Goal: Task Accomplishment & Management: Manage account settings

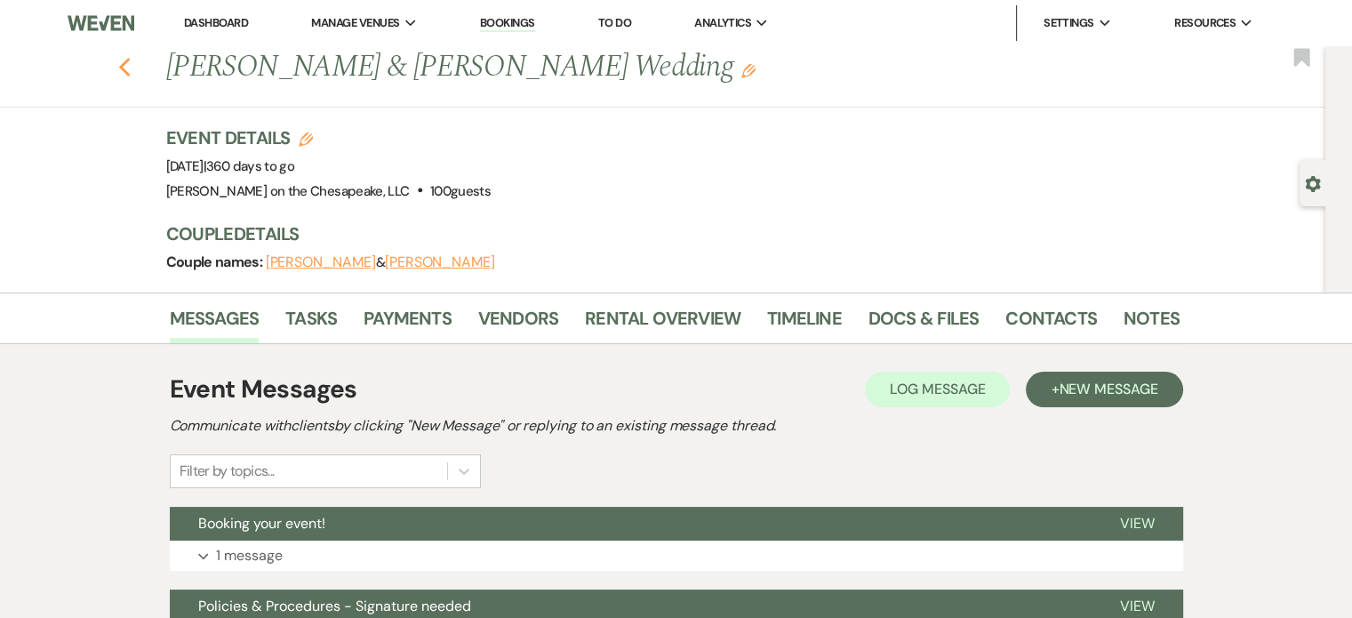
click at [130, 69] on use "button" at bounding box center [124, 68] width 12 height 20
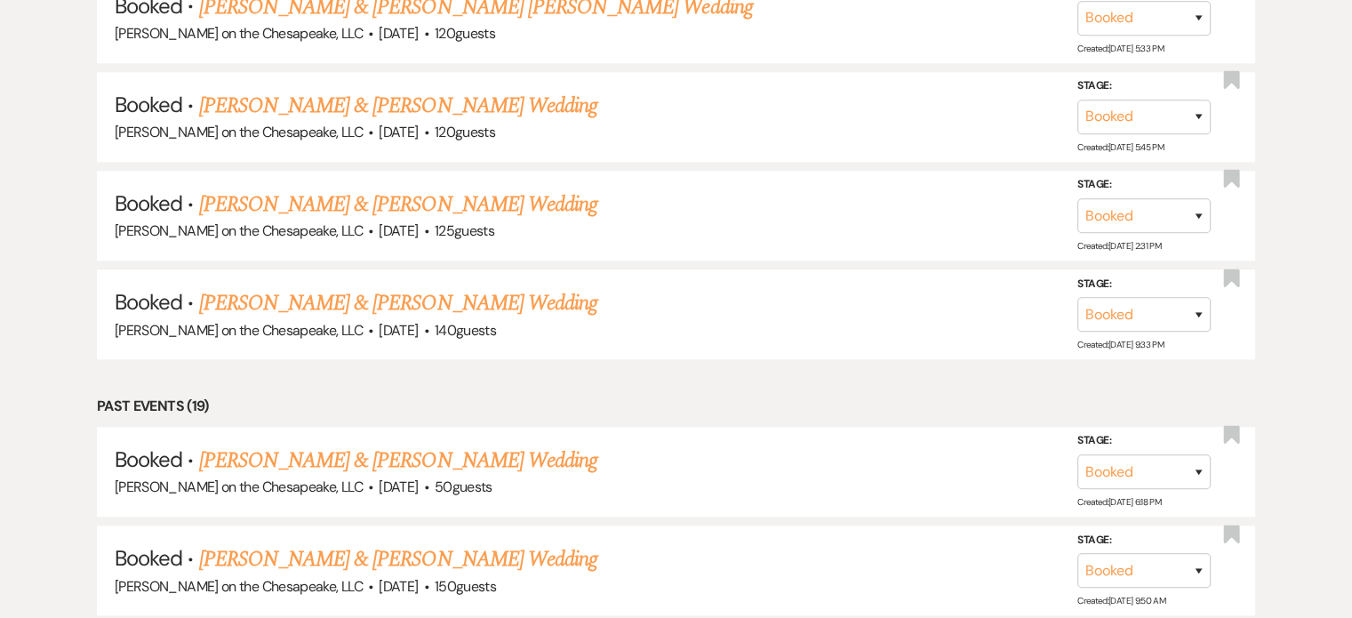
scroll to position [1788, 0]
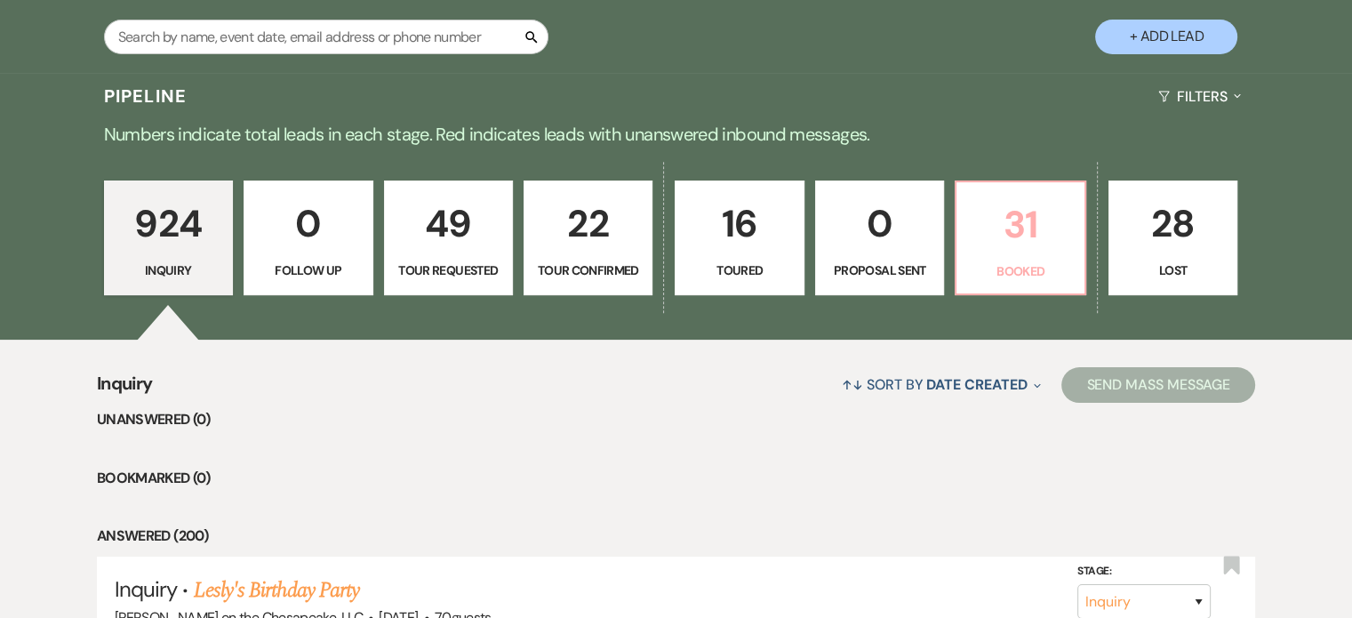
click at [1027, 272] on p "Booked" at bounding box center [1020, 271] width 106 height 20
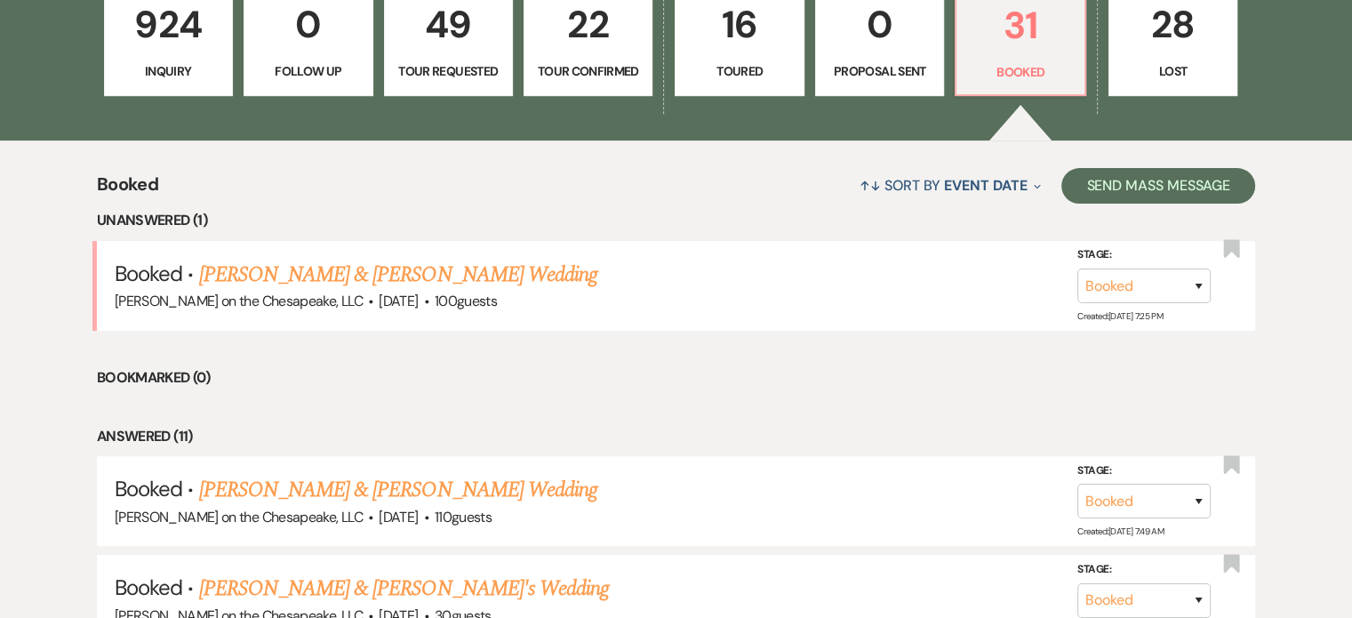
scroll to position [620, 0]
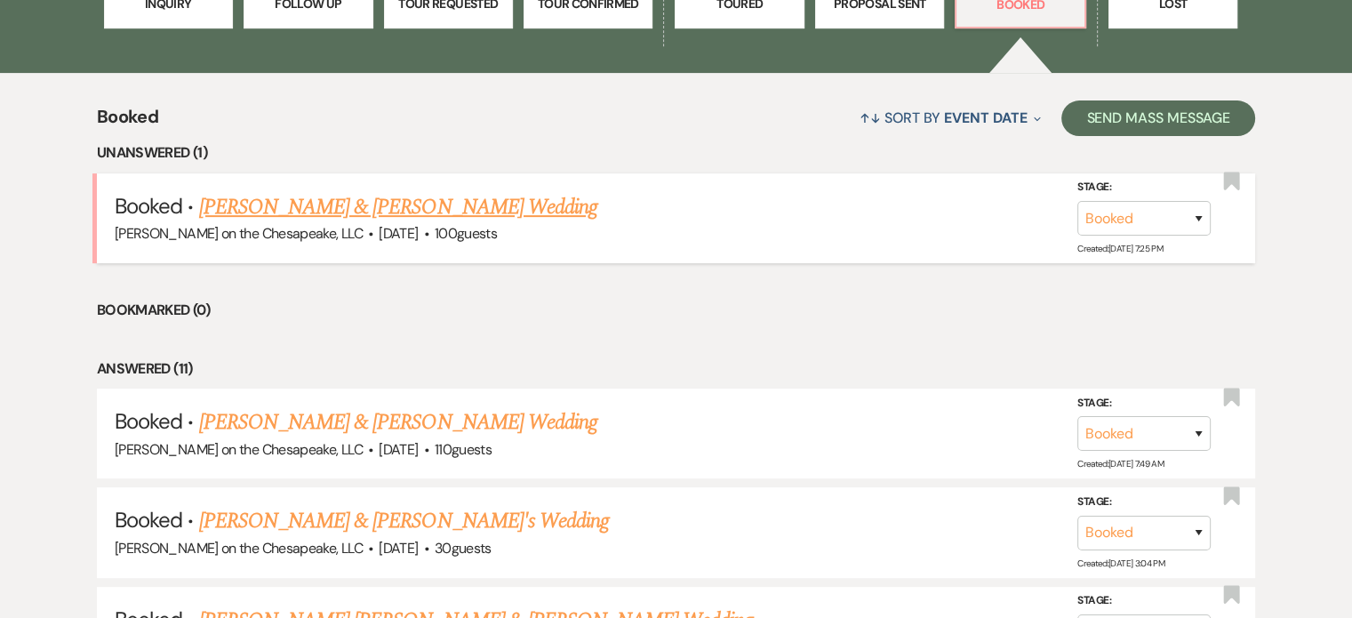
click at [461, 207] on link "[PERSON_NAME] & [PERSON_NAME] Wedding" at bounding box center [398, 207] width 398 height 32
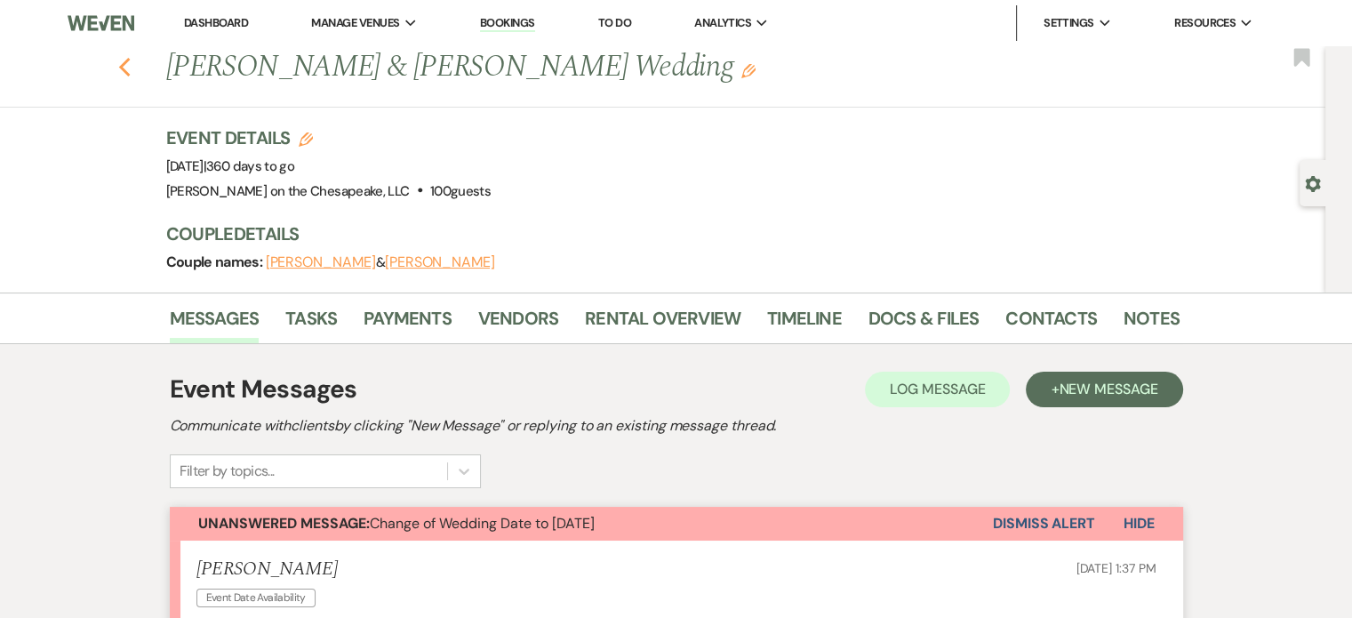
click at [132, 67] on icon "Previous" at bounding box center [124, 67] width 13 height 21
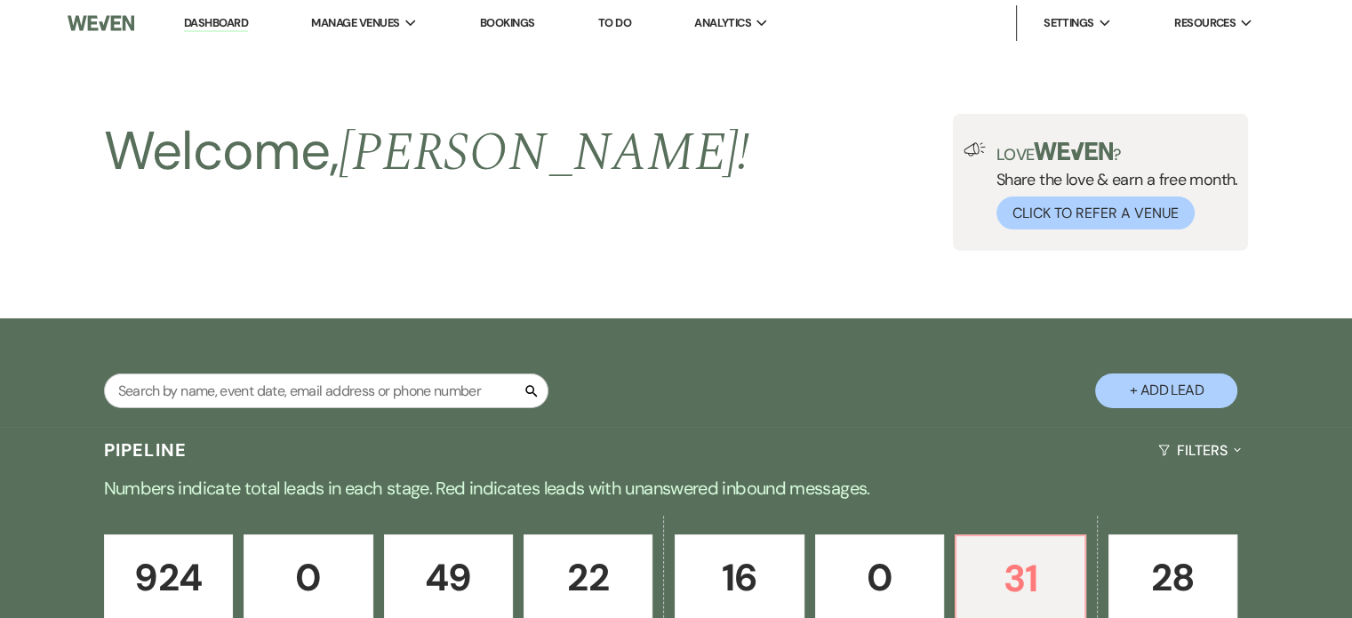
scroll to position [620, 0]
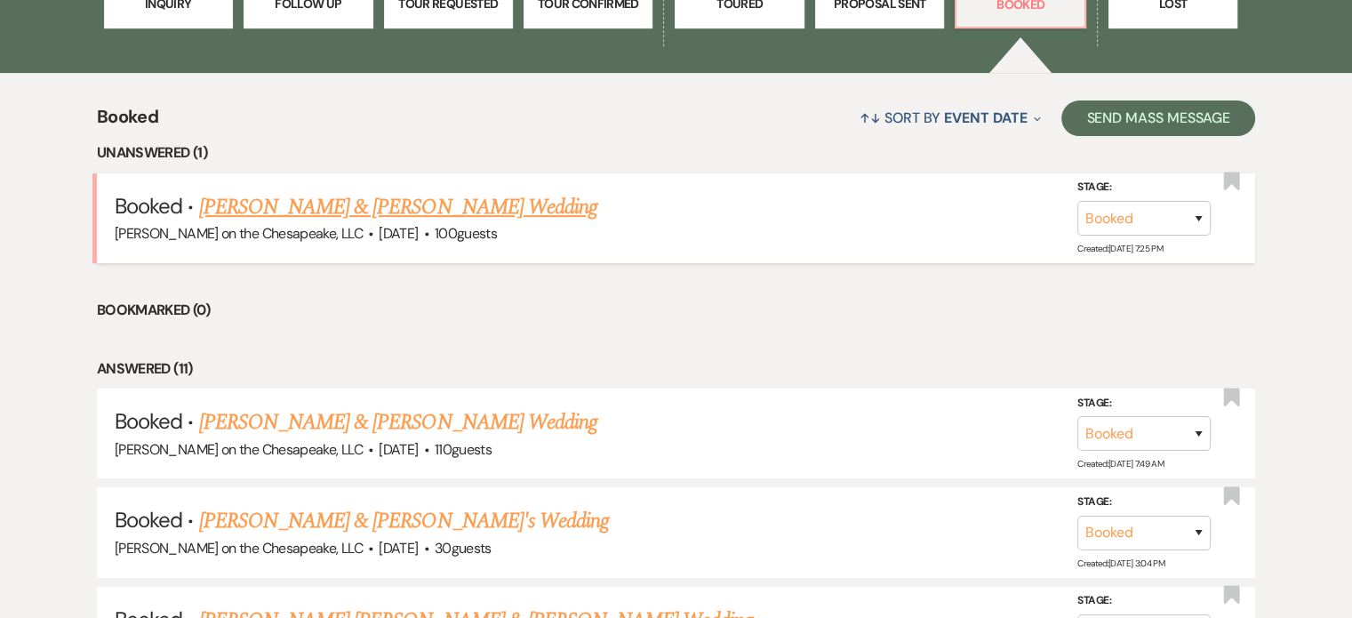
click at [408, 212] on link "[PERSON_NAME] & [PERSON_NAME] Wedding" at bounding box center [398, 207] width 398 height 32
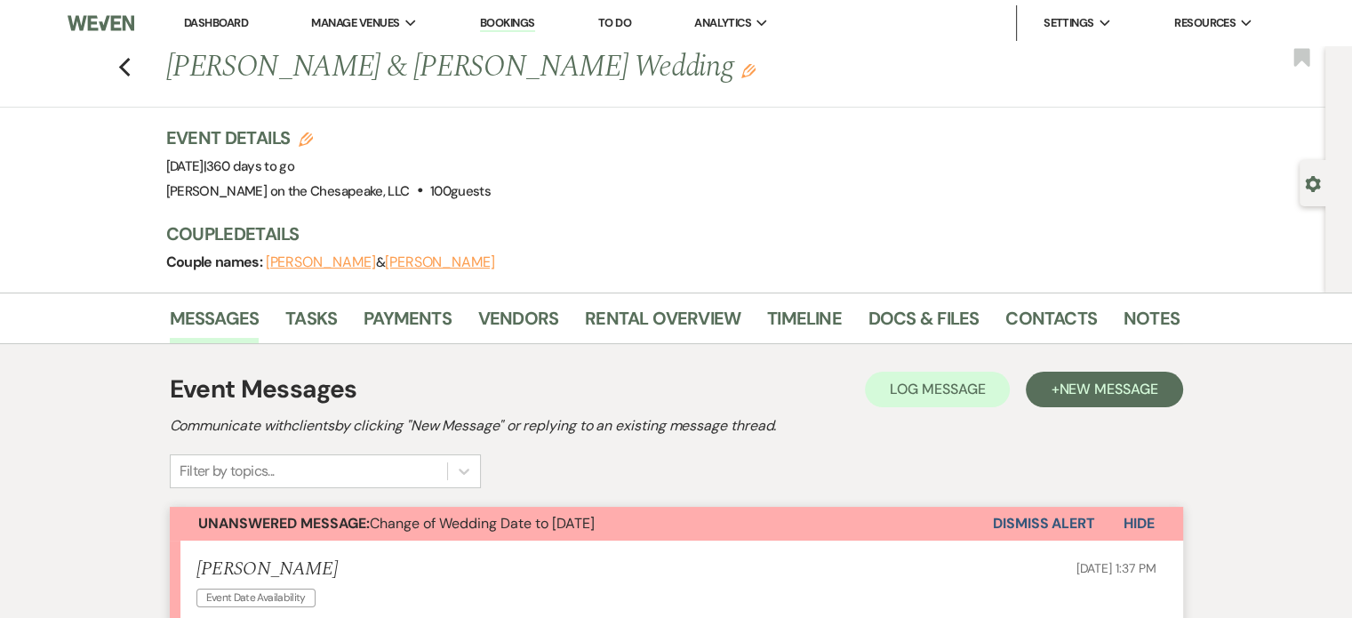
click at [306, 134] on icon "Edit" at bounding box center [306, 139] width 14 height 14
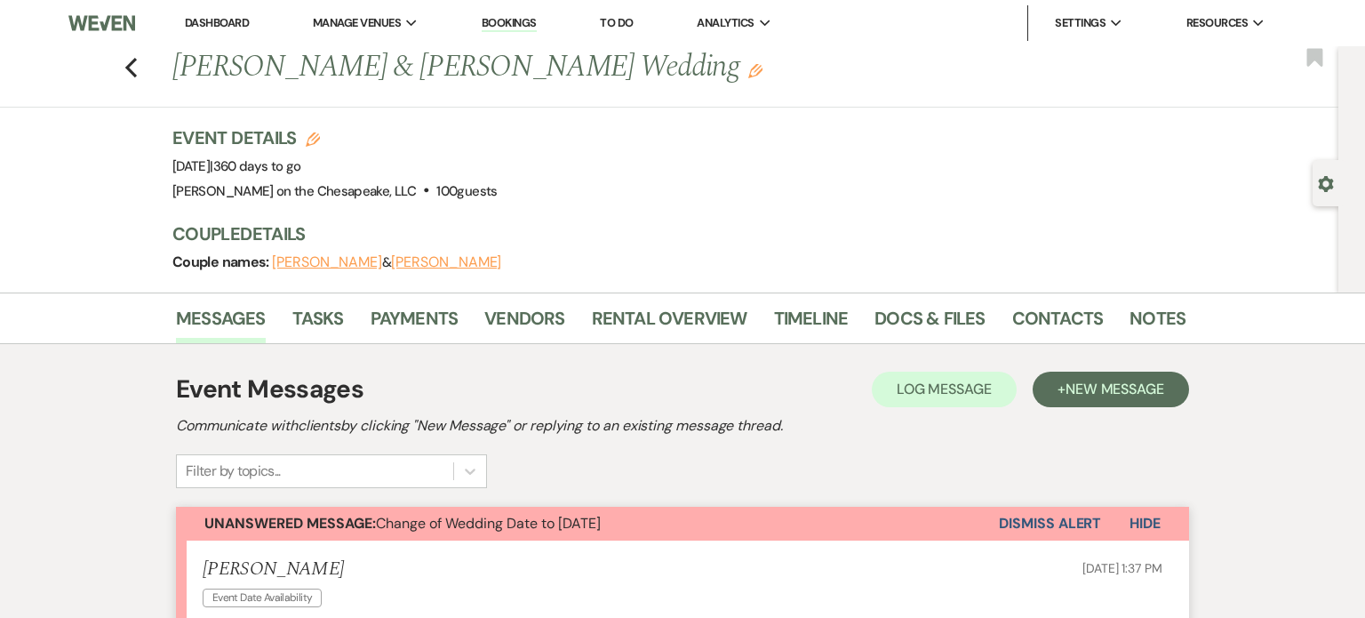
select select "705"
select select "false"
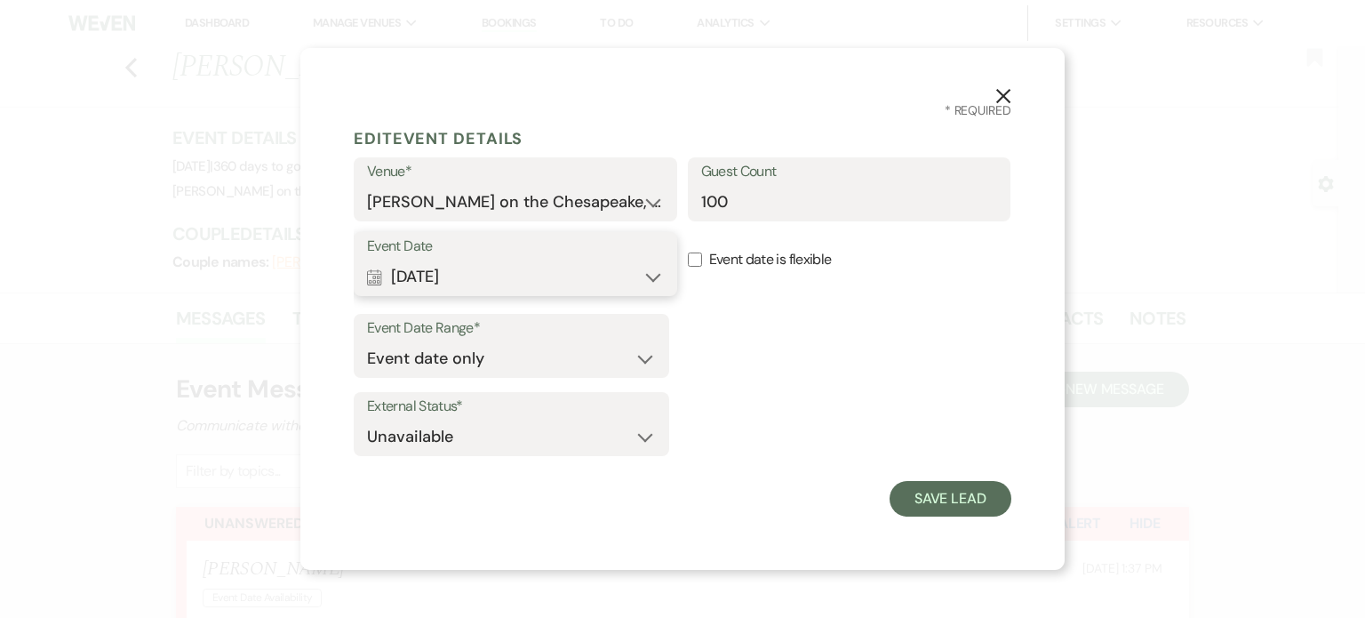
click at [651, 274] on button "Calendar [DATE] Expand" at bounding box center [515, 277] width 297 height 36
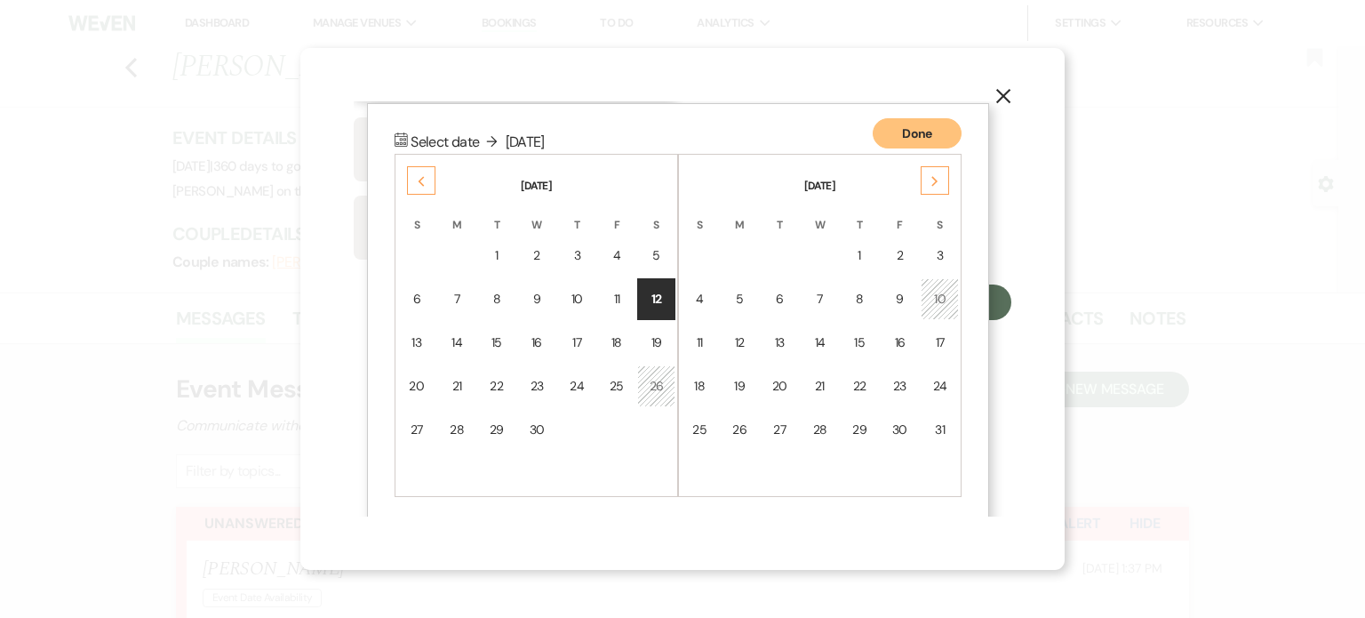
scroll to position [197, 0]
click at [657, 255] on div "5" at bounding box center [656, 254] width 15 height 19
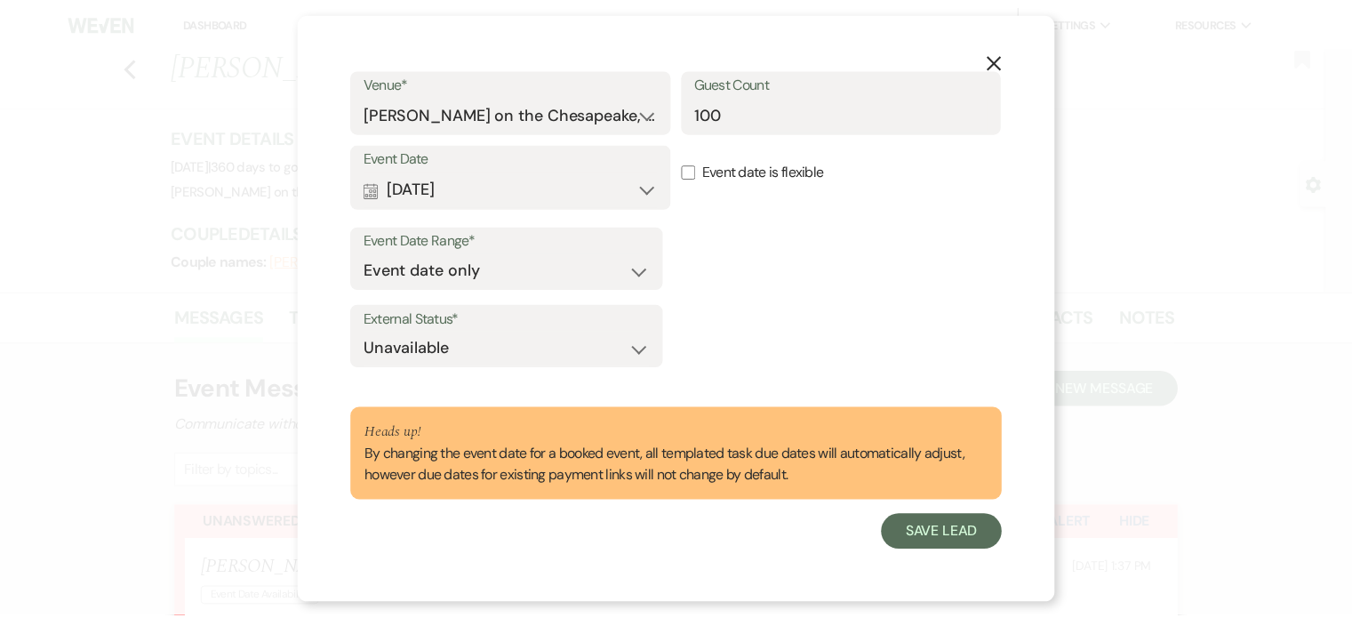
scroll to position [53, 0]
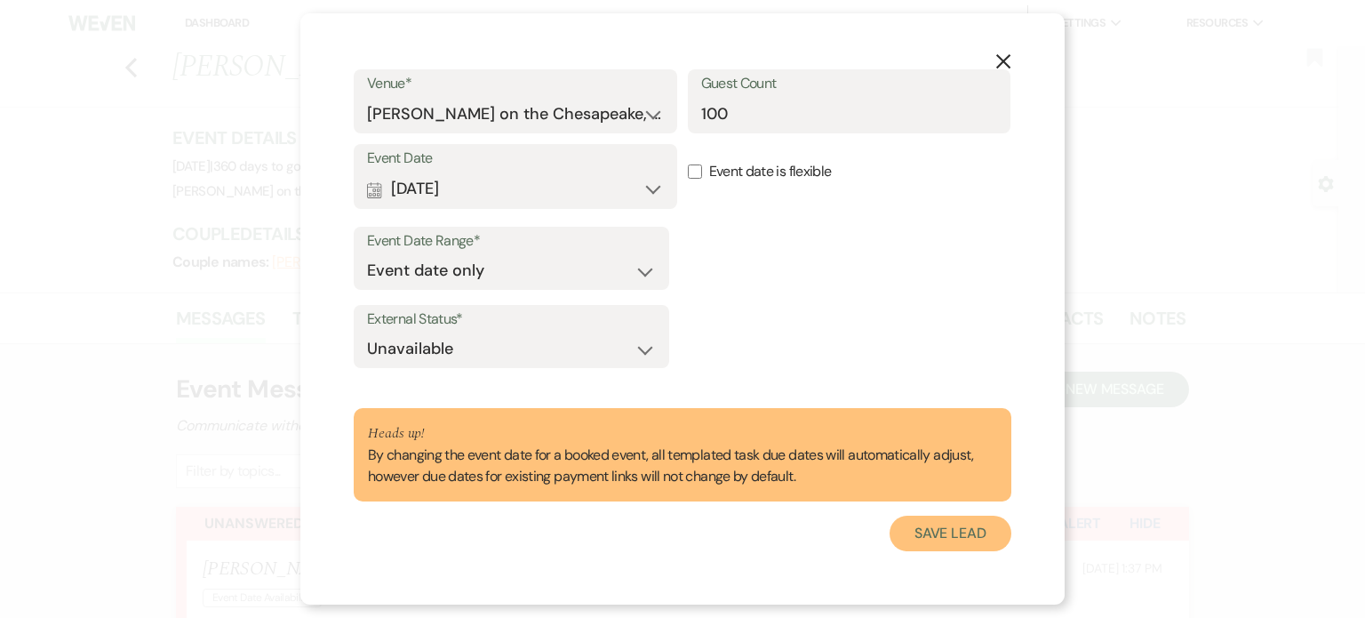
click at [937, 531] on button "Save Lead" at bounding box center [951, 533] width 122 height 36
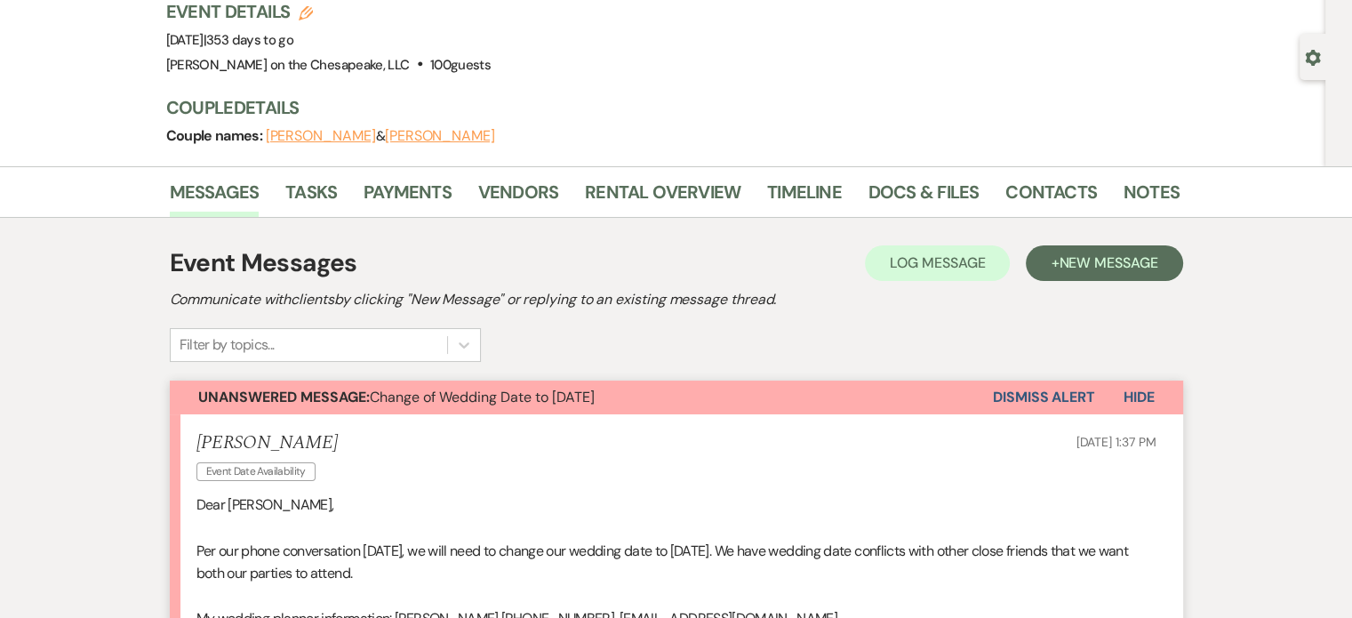
scroll to position [0, 0]
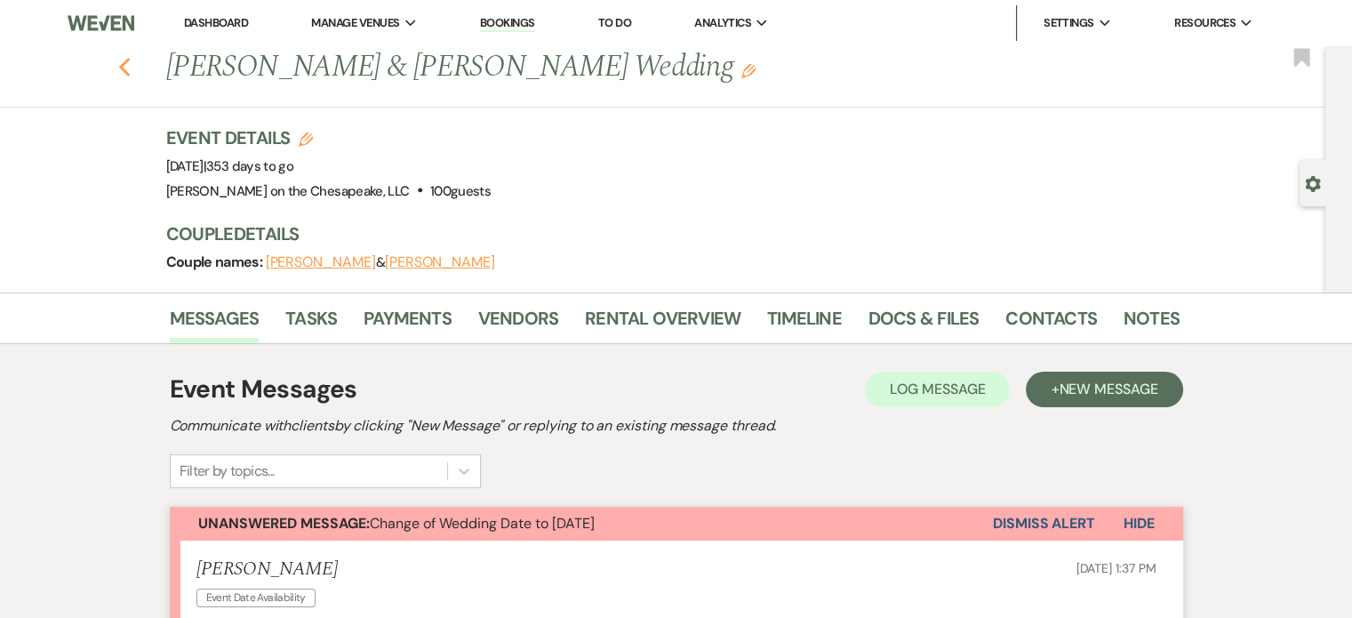
click at [130, 63] on use "button" at bounding box center [124, 68] width 12 height 20
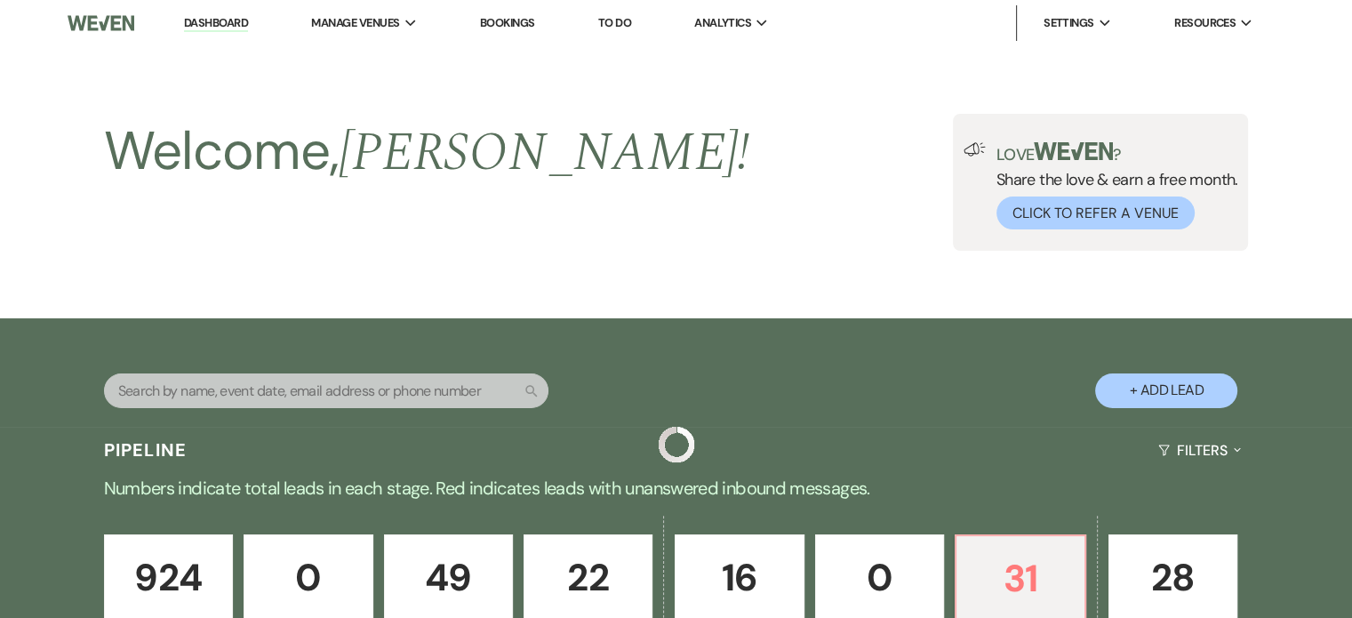
scroll to position [620, 0]
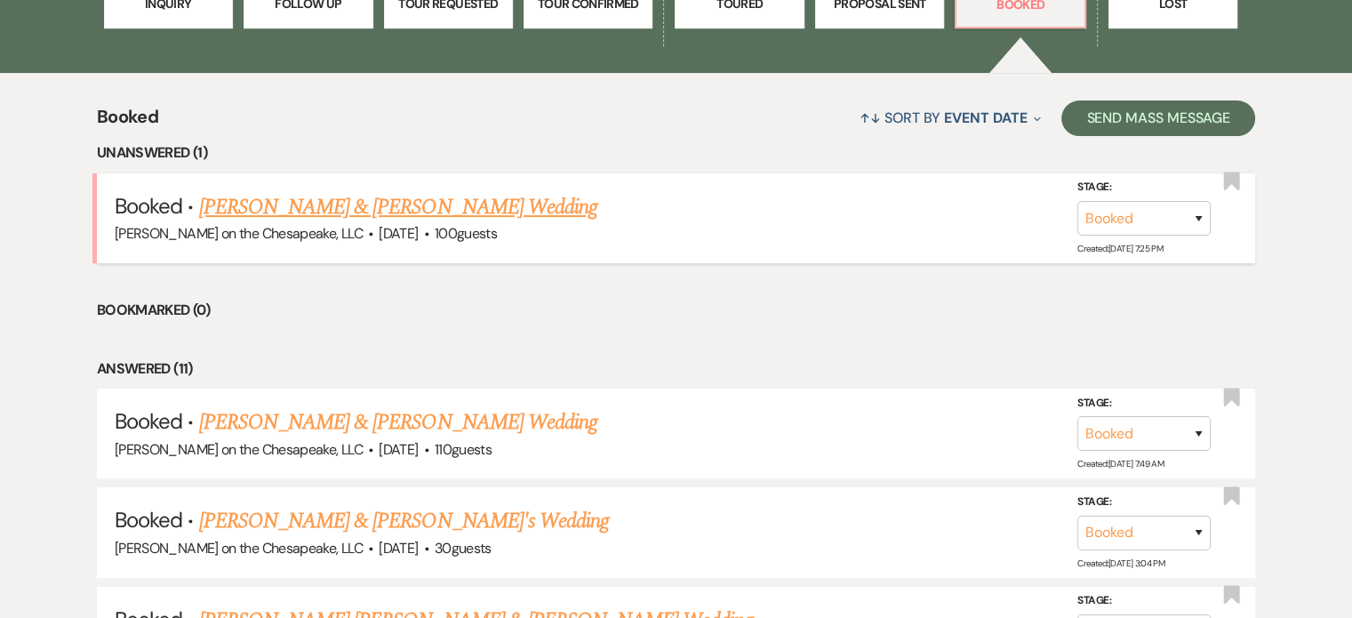
click at [391, 205] on link "[PERSON_NAME] & [PERSON_NAME] Wedding" at bounding box center [398, 207] width 398 height 32
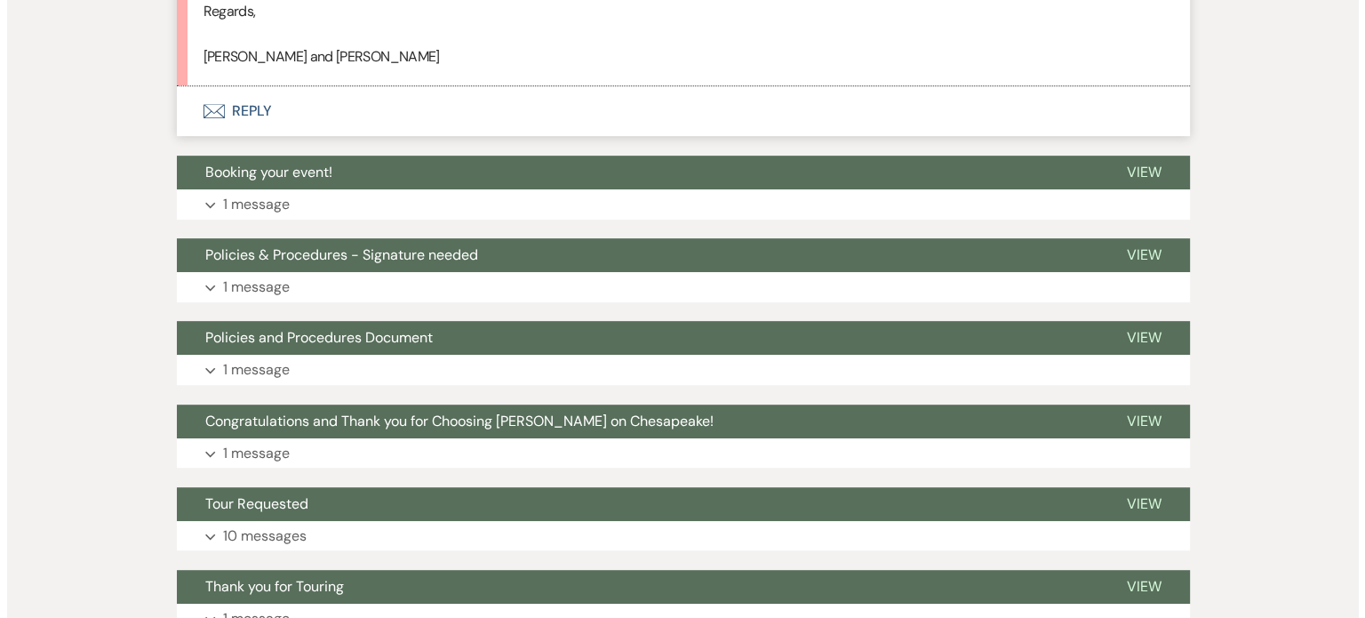
scroll to position [887, 0]
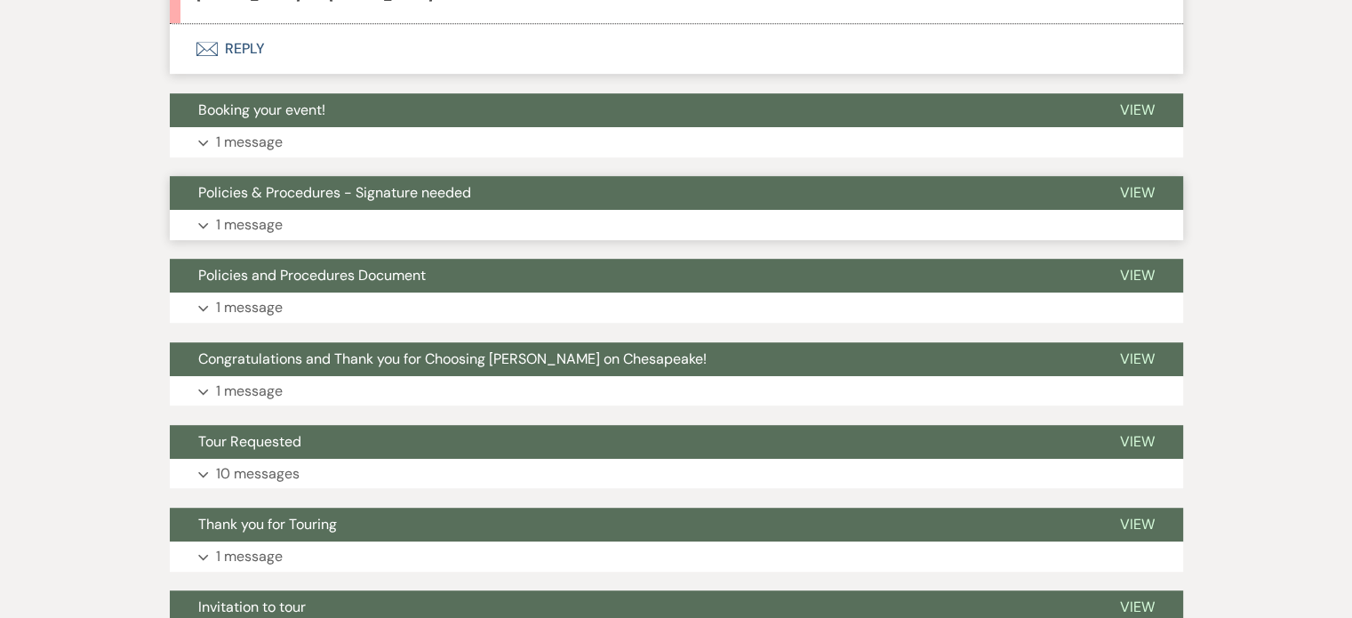
click at [361, 195] on span "Policies & Procedures - Signature needed" at bounding box center [334, 192] width 273 height 19
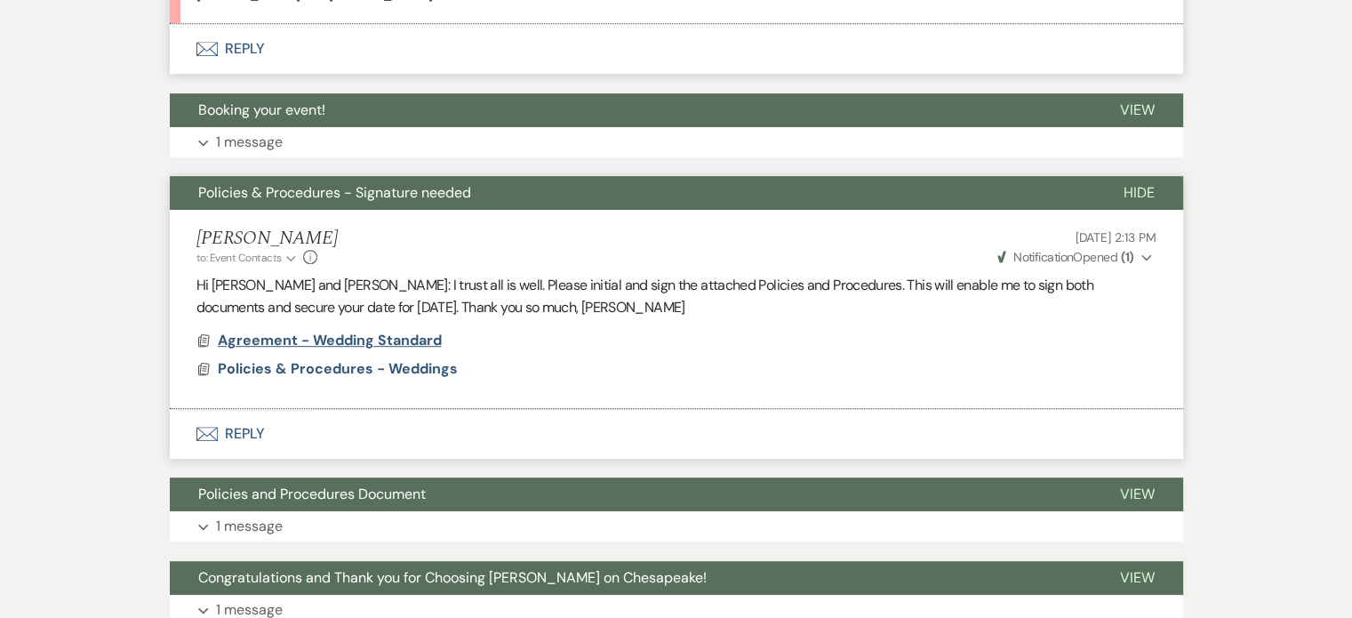
click at [376, 340] on span "Agreement - Wedding Standard" at bounding box center [330, 340] width 224 height 19
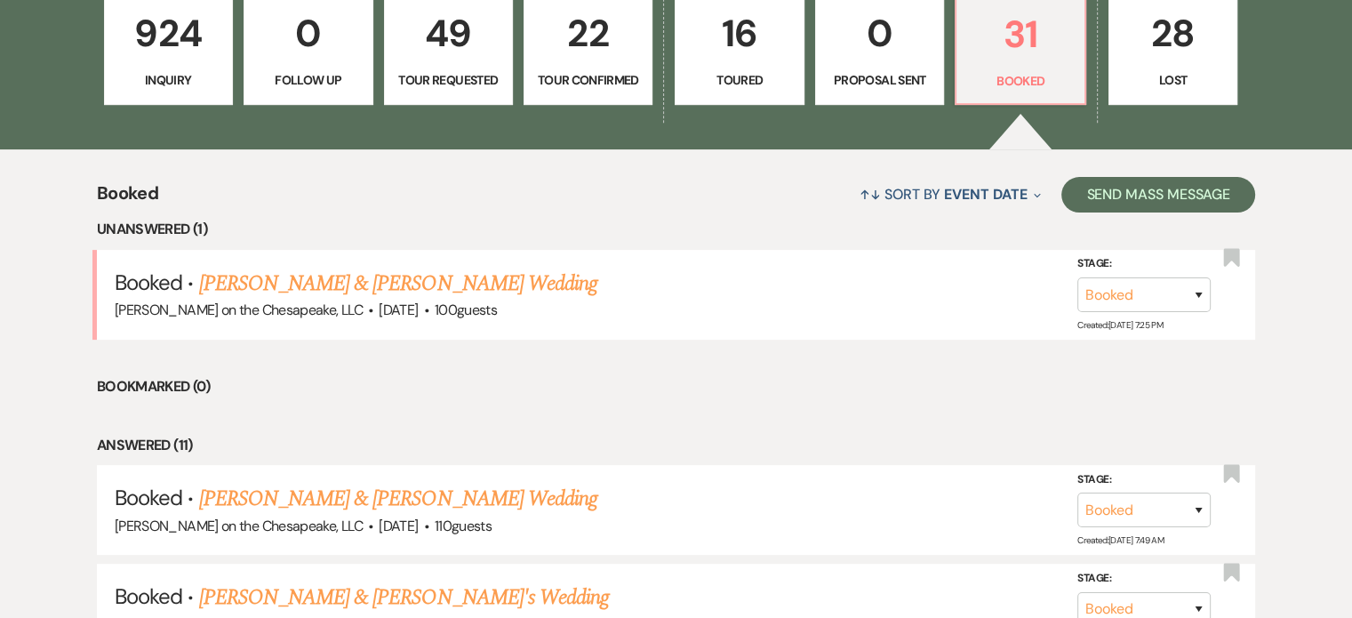
scroll to position [443, 0]
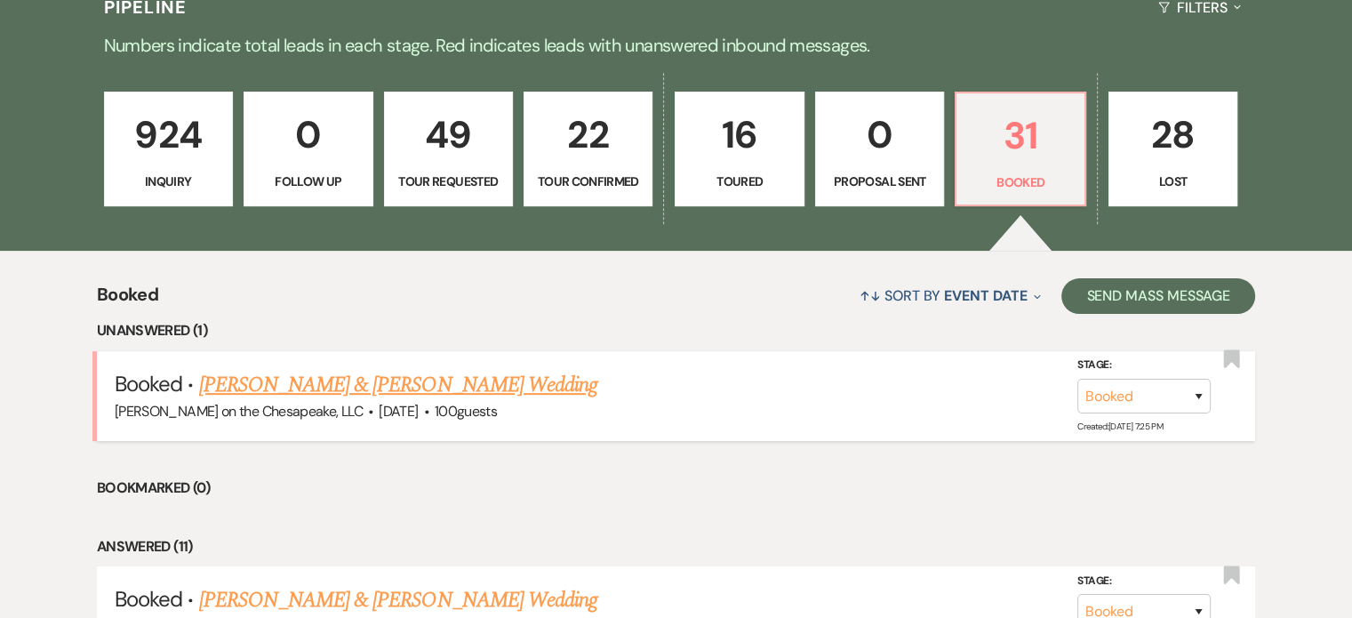
click at [462, 387] on link "[PERSON_NAME] & [PERSON_NAME] Wedding" at bounding box center [398, 385] width 398 height 32
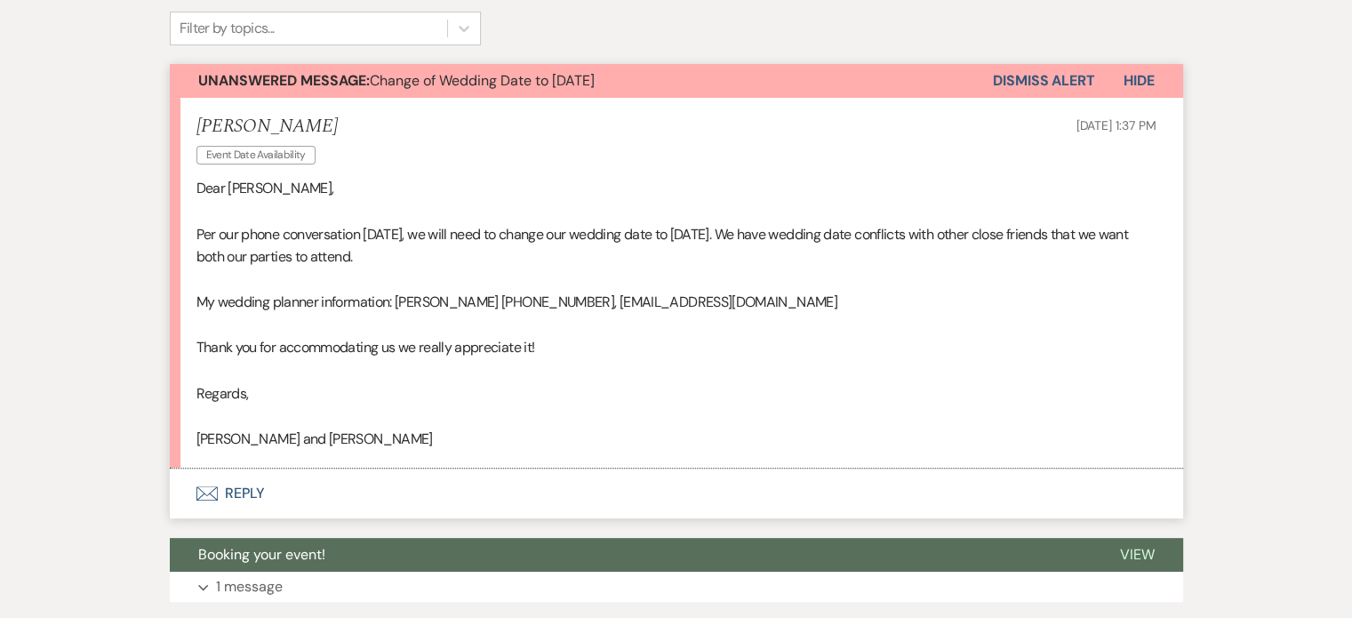
click at [240, 492] on button "Envelope Reply" at bounding box center [676, 493] width 1013 height 50
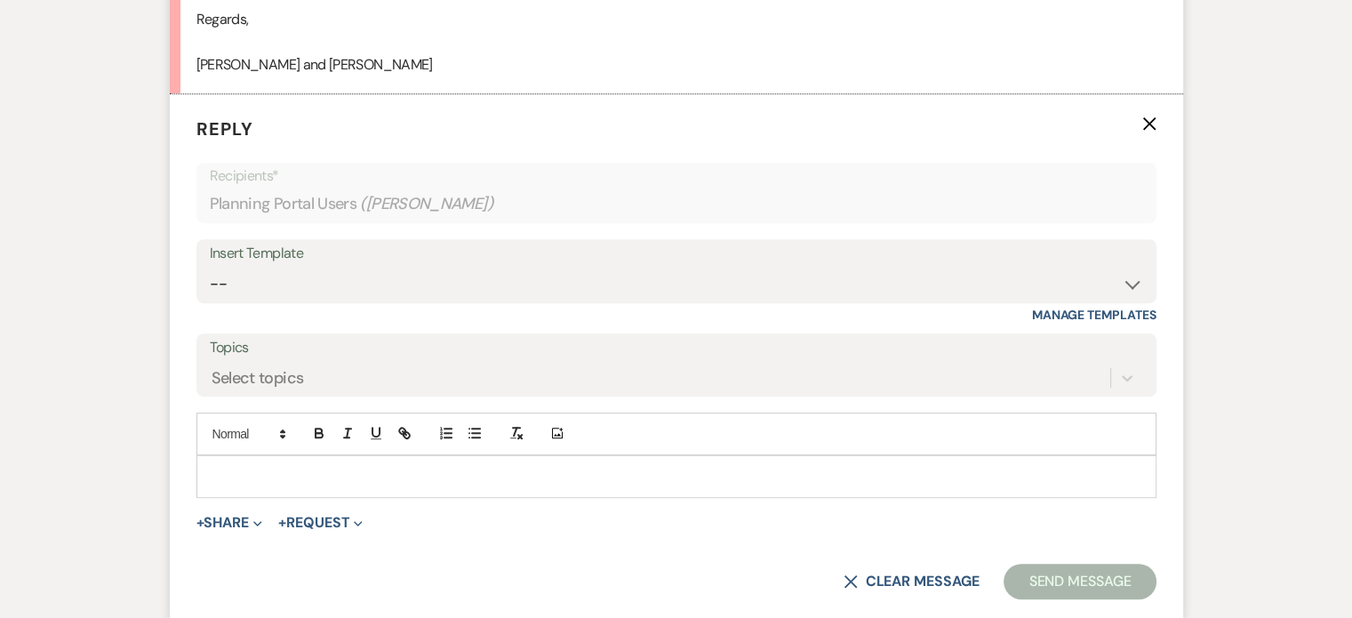
scroll to position [818, 0]
click at [1131, 283] on select "-- Weven Planning Portal Introduction (Booked Events) Tour Request Response Fol…" at bounding box center [676, 283] width 933 height 35
click at [376, 345] on label "Topics" at bounding box center [676, 347] width 933 height 26
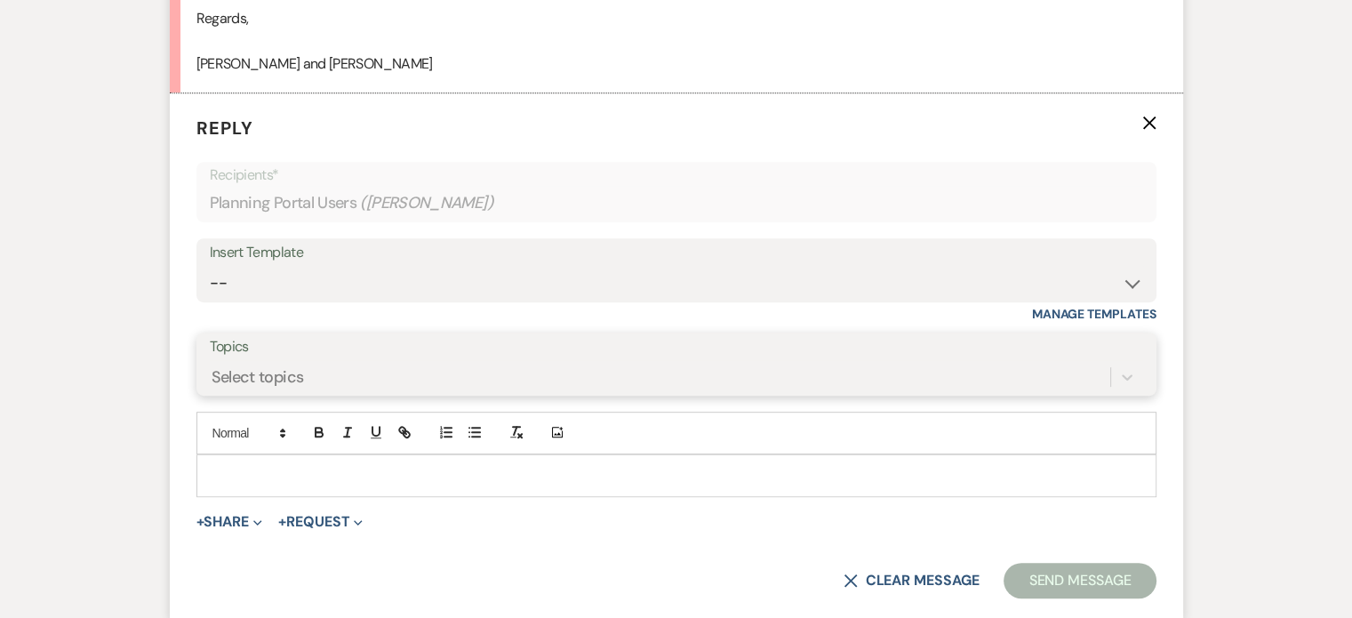
click at [213, 364] on input "Topics" at bounding box center [213, 376] width 2 height 24
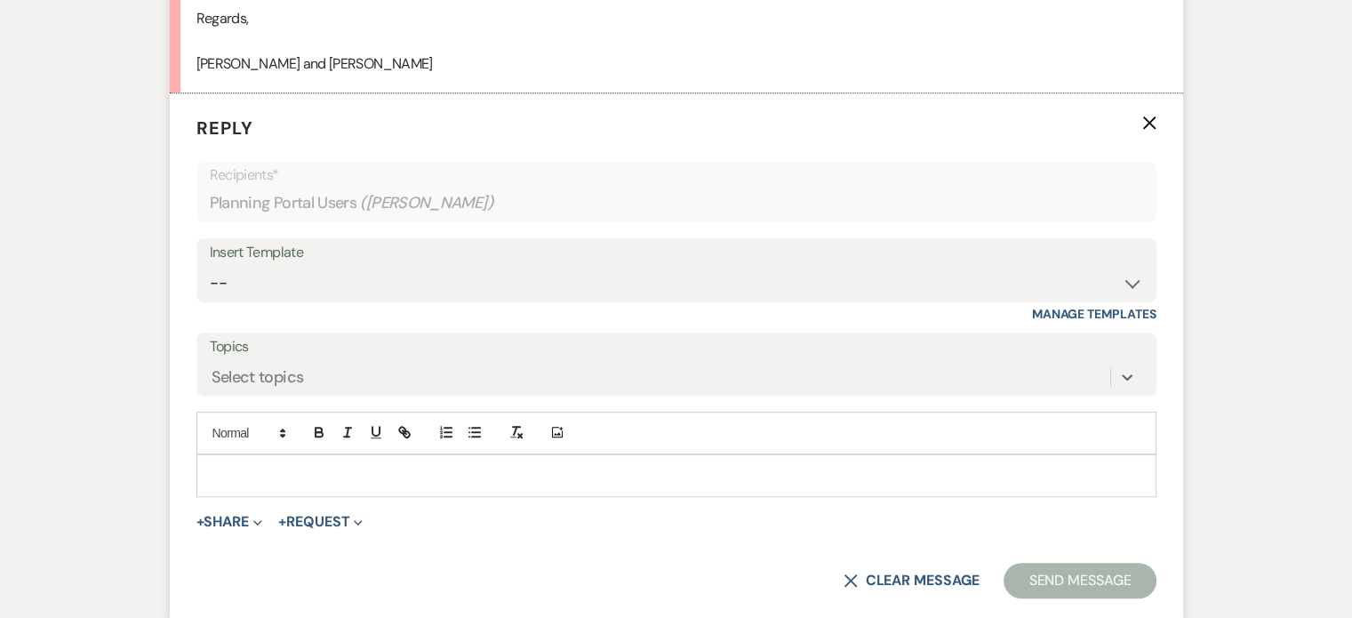
click at [224, 471] on p at bounding box center [676, 476] width 931 height 20
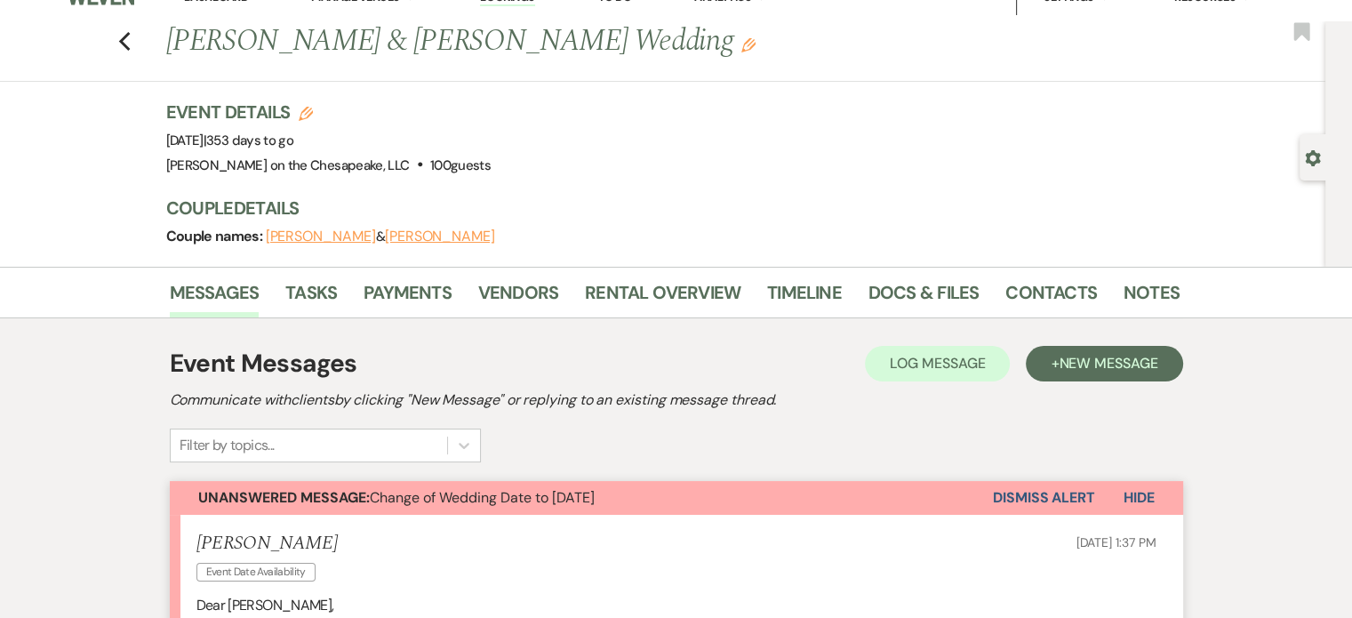
scroll to position [0, 0]
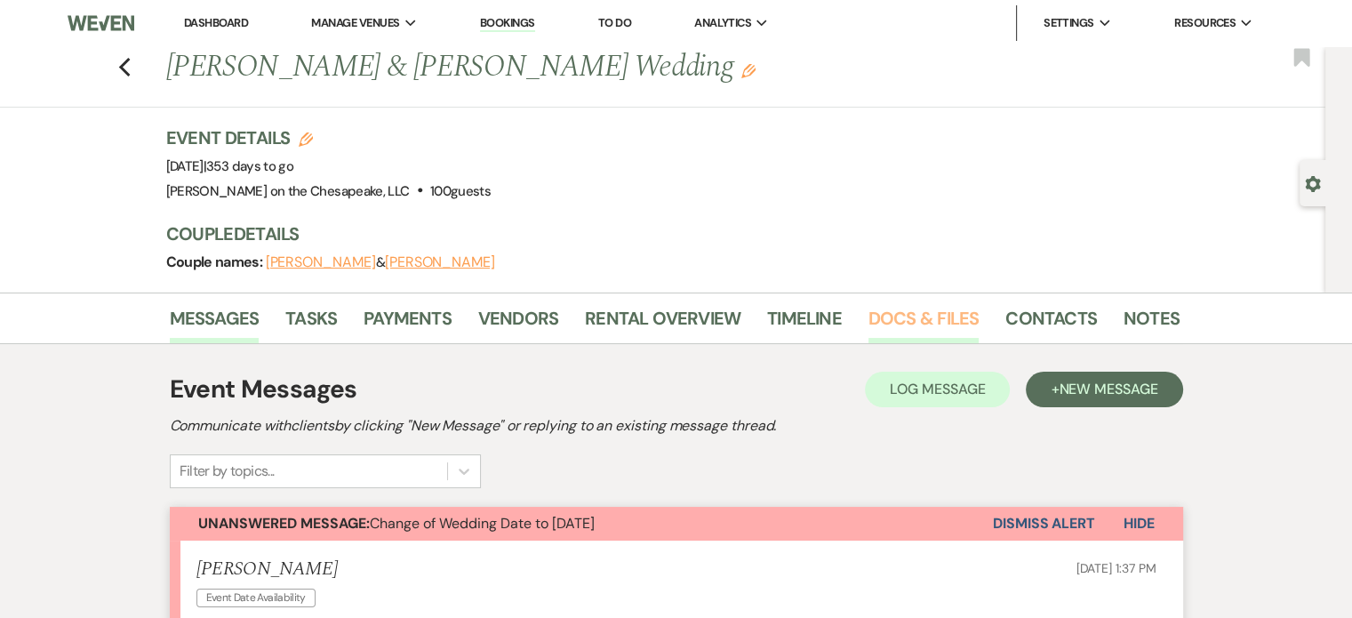
click at [926, 316] on link "Docs & Files" at bounding box center [923, 323] width 110 height 39
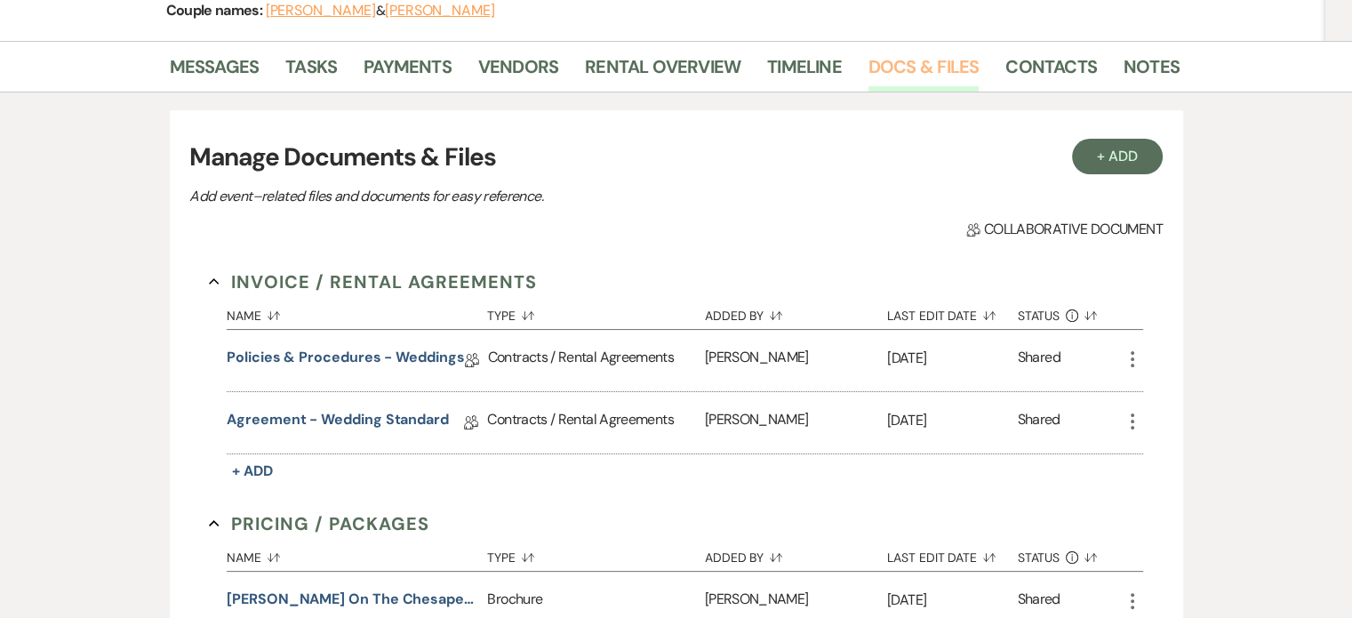
scroll to position [267, 0]
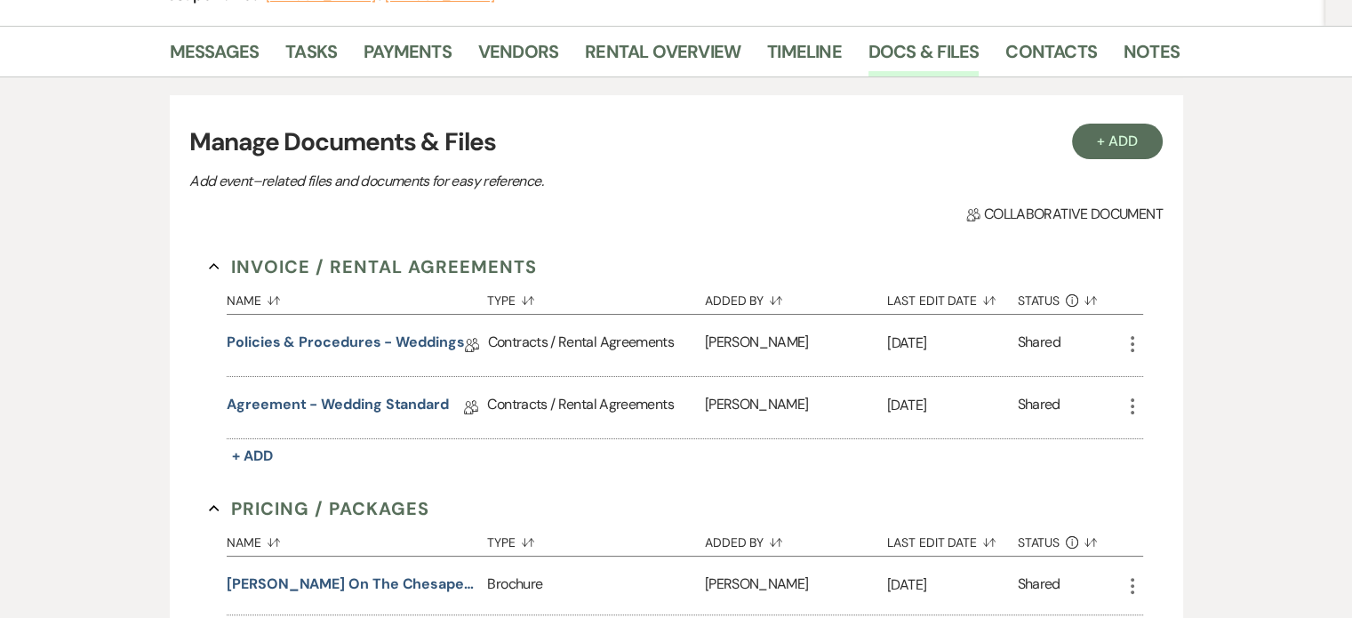
click at [1131, 342] on use "button" at bounding box center [1133, 344] width 4 height 16
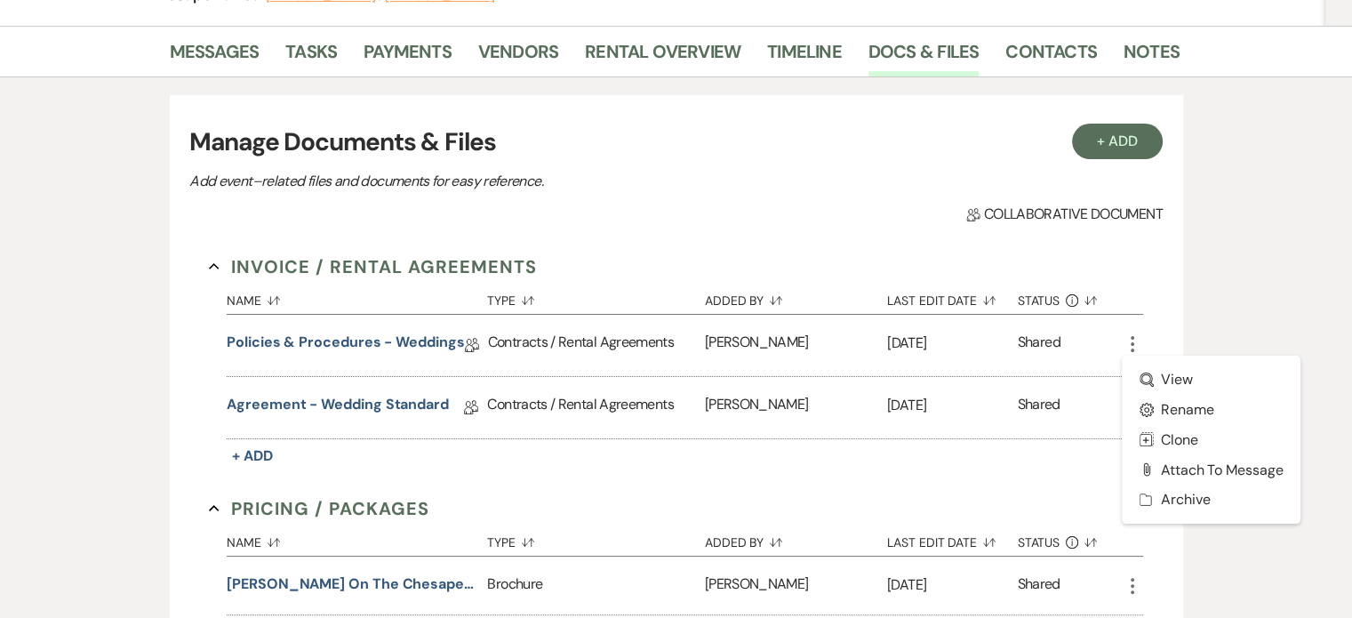
click at [784, 212] on div "Collab Doc Collaborative document" at bounding box center [675, 214] width 972 height 21
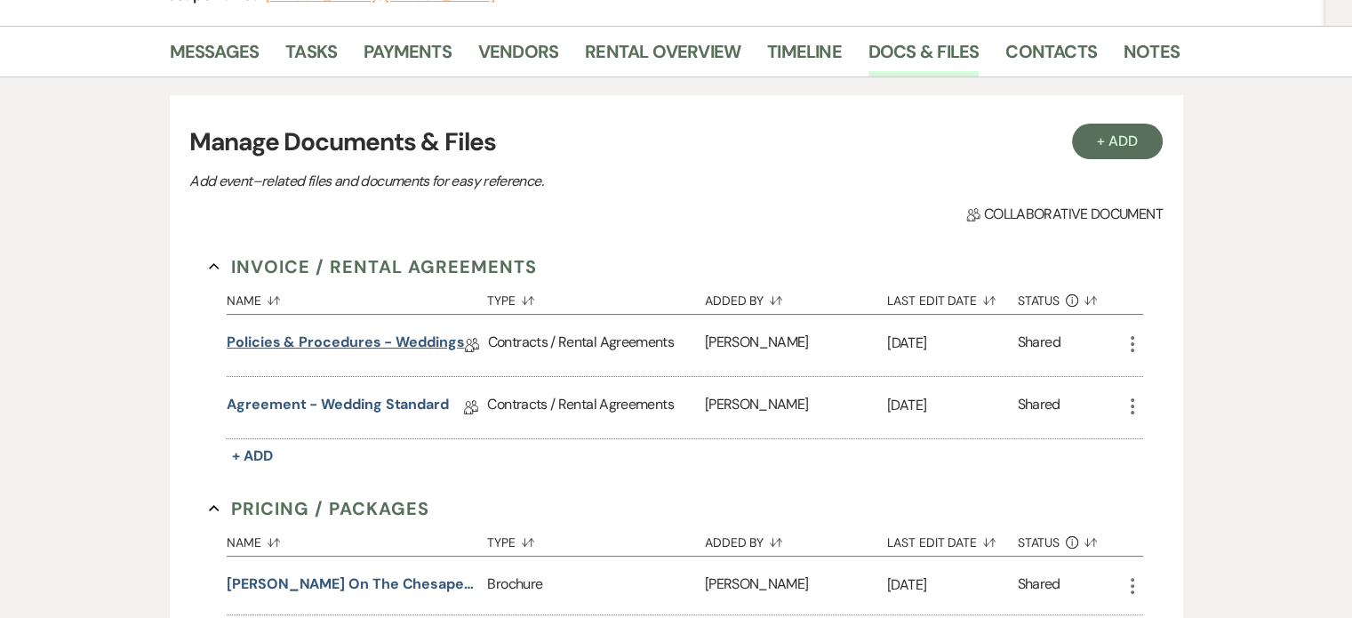
click at [391, 337] on link "Policies & Procedures - Weddings" at bounding box center [345, 346] width 237 height 28
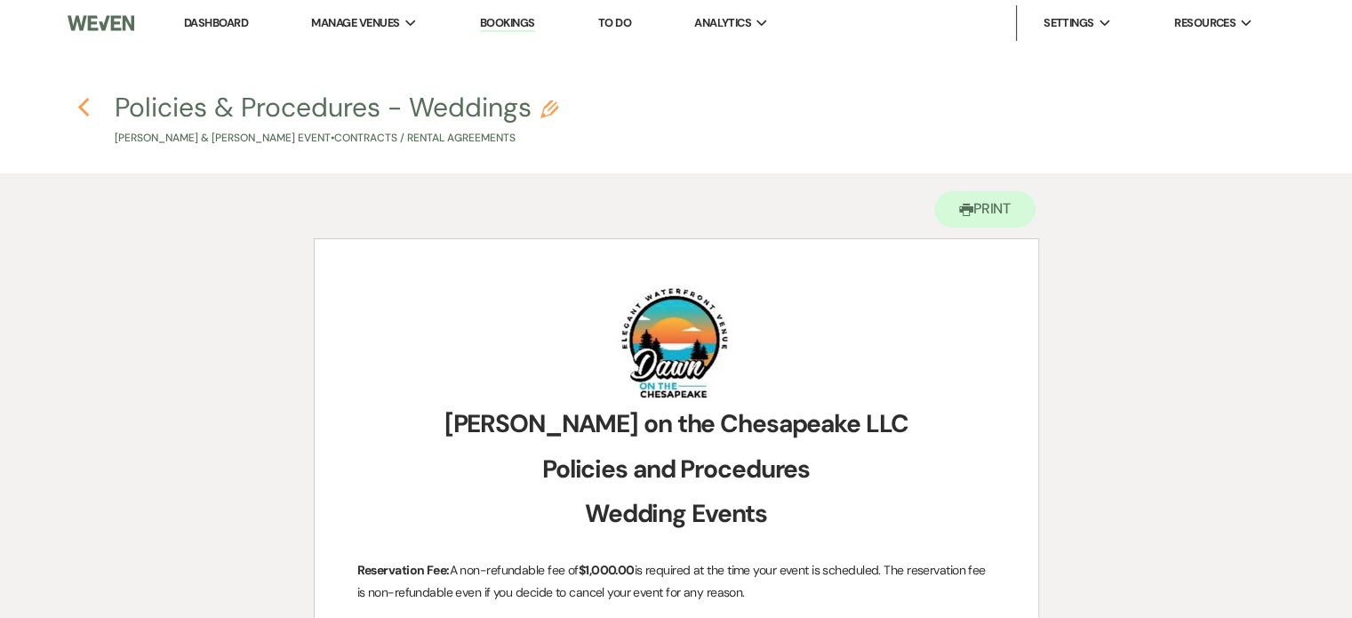
click at [84, 108] on icon "Previous" at bounding box center [83, 107] width 13 height 21
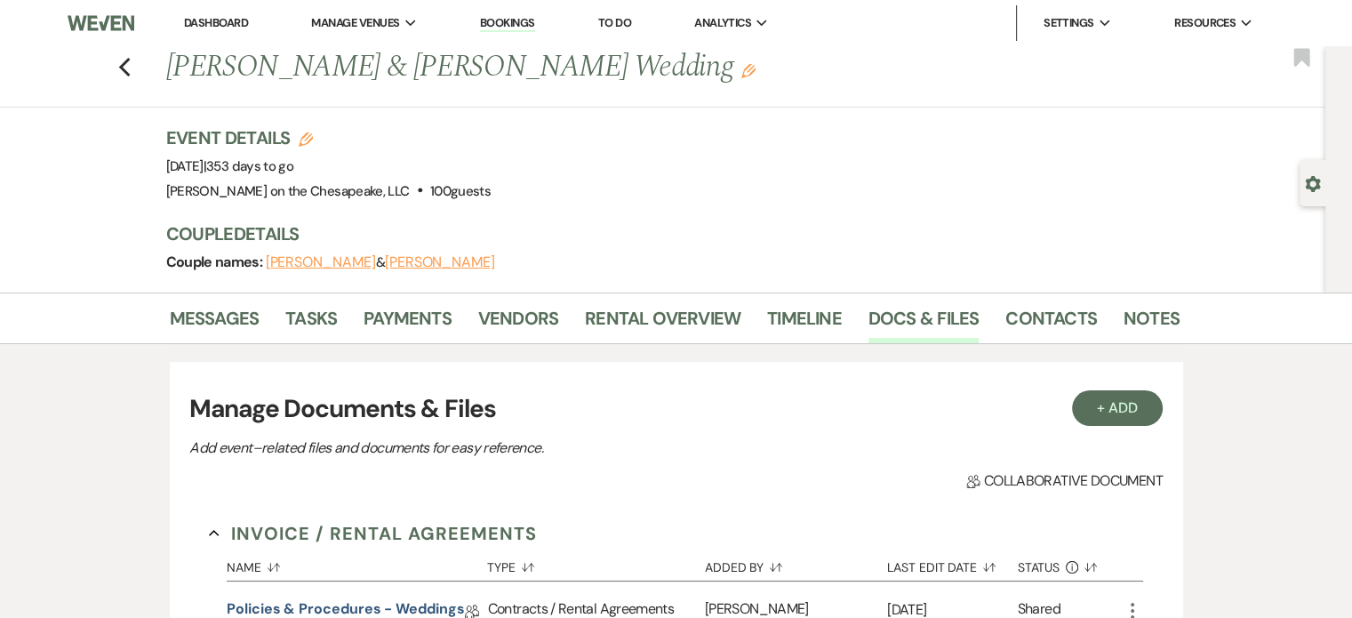
scroll to position [267, 0]
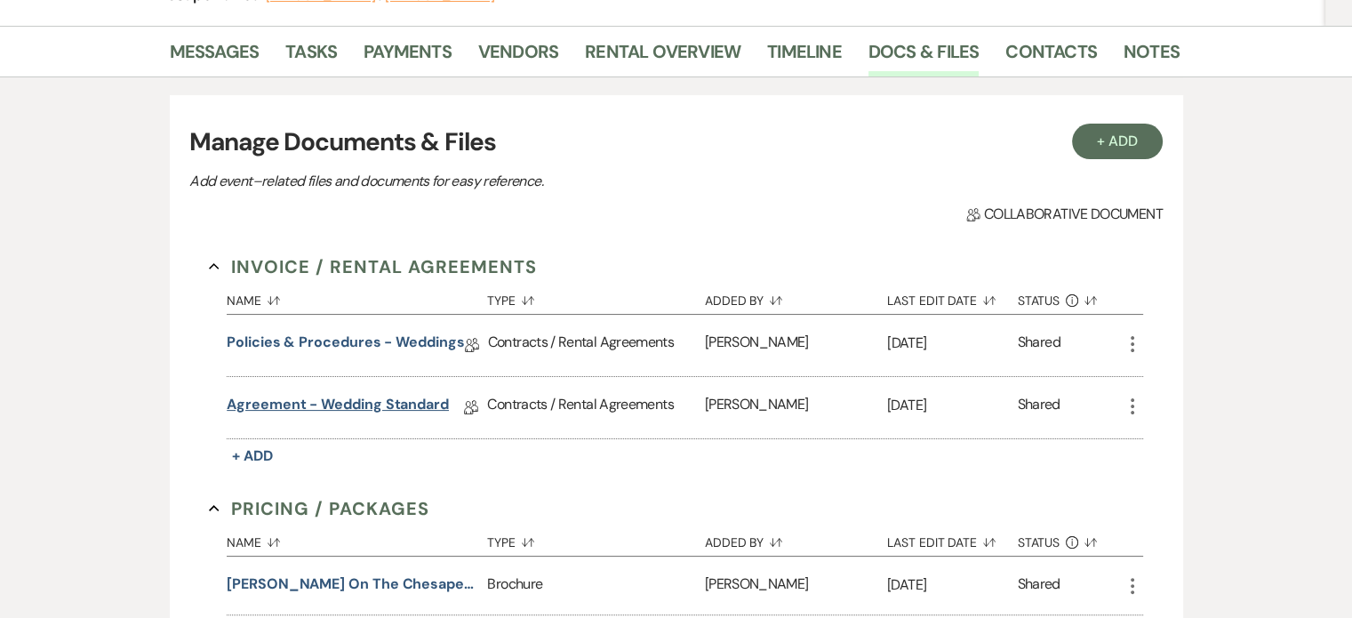
click at [403, 400] on link "Agreement - Wedding Standard" at bounding box center [338, 408] width 222 height 28
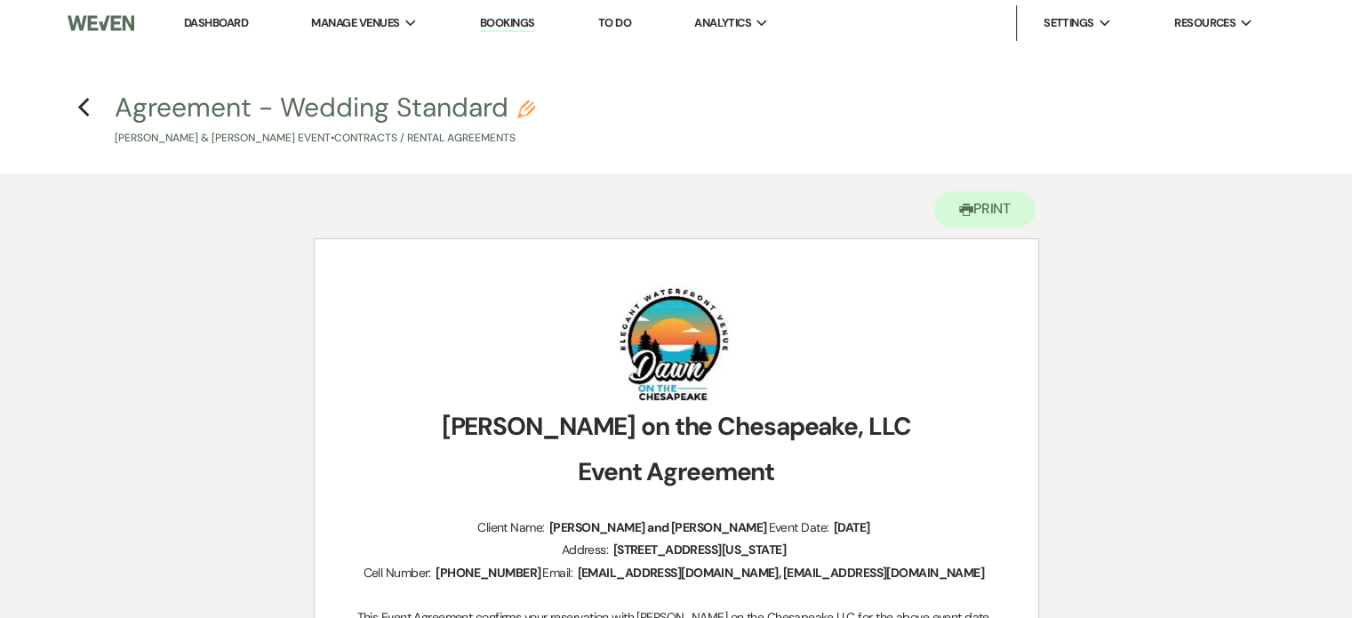
click at [526, 108] on icon "Pencil" at bounding box center [526, 109] width 18 height 18
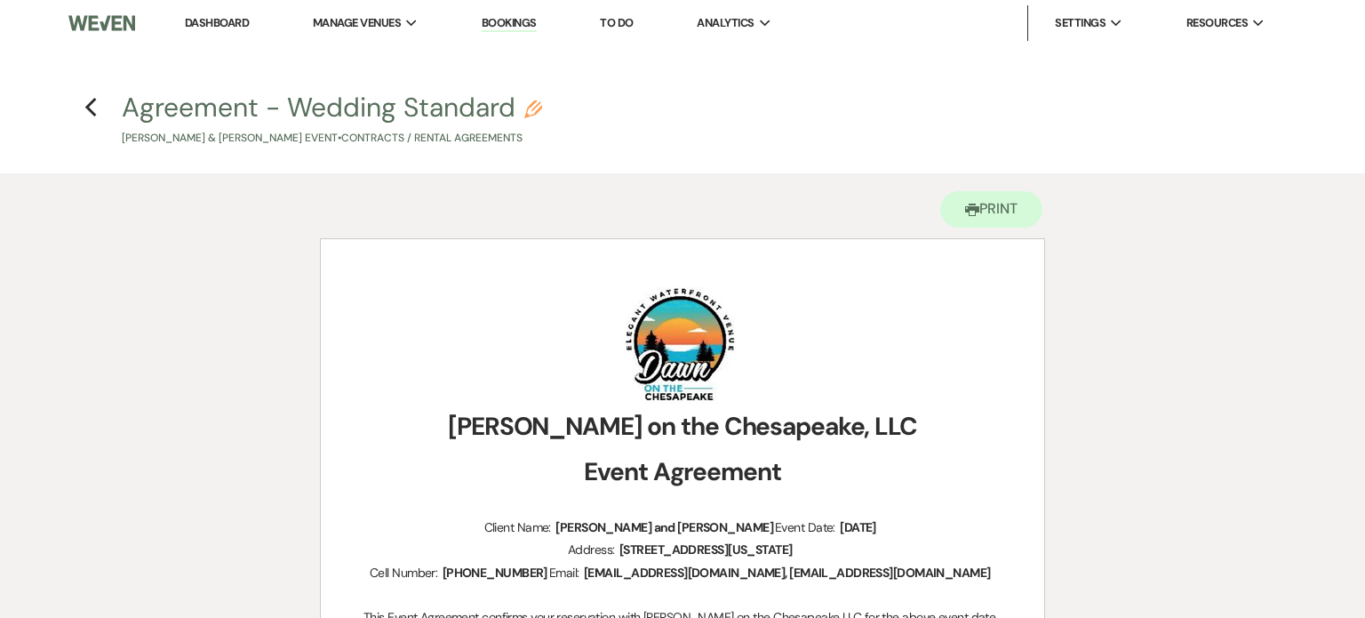
select select "10"
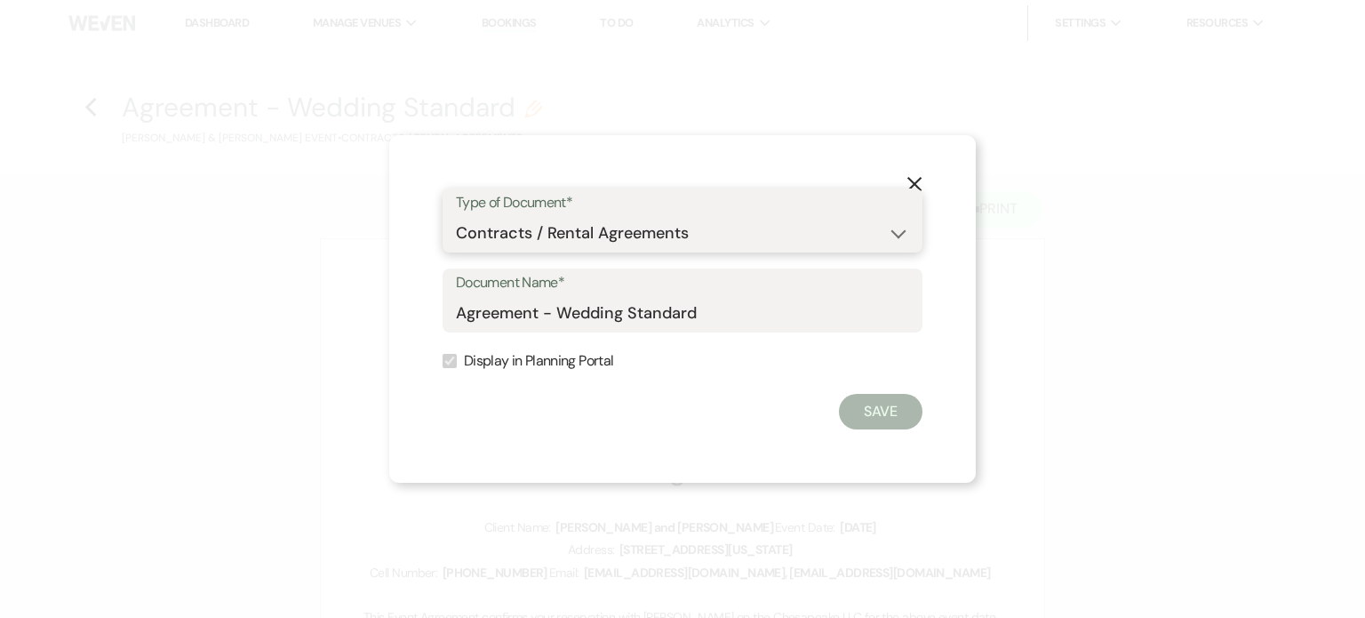
click at [896, 237] on select "Special Event Insurance Vendor Certificate of Insurance Contracts / Rental Agre…" at bounding box center [682, 233] width 453 height 35
click at [883, 419] on button "Save" at bounding box center [881, 412] width 84 height 36
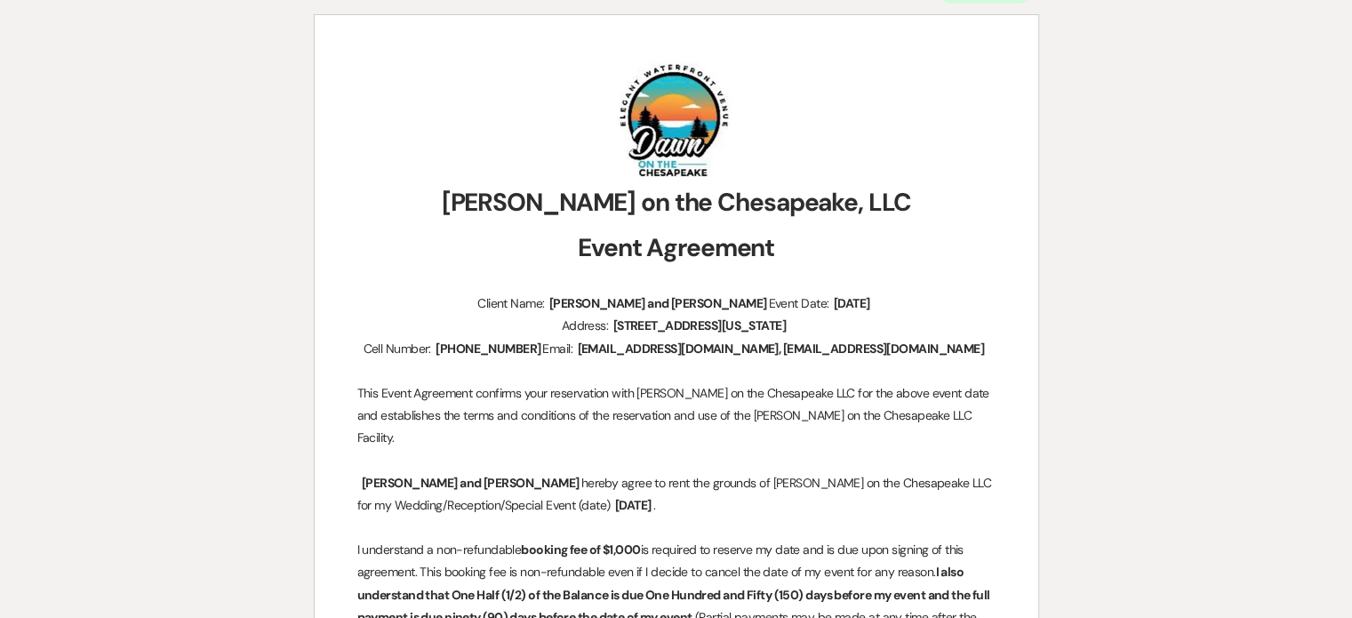
scroll to position [267, 0]
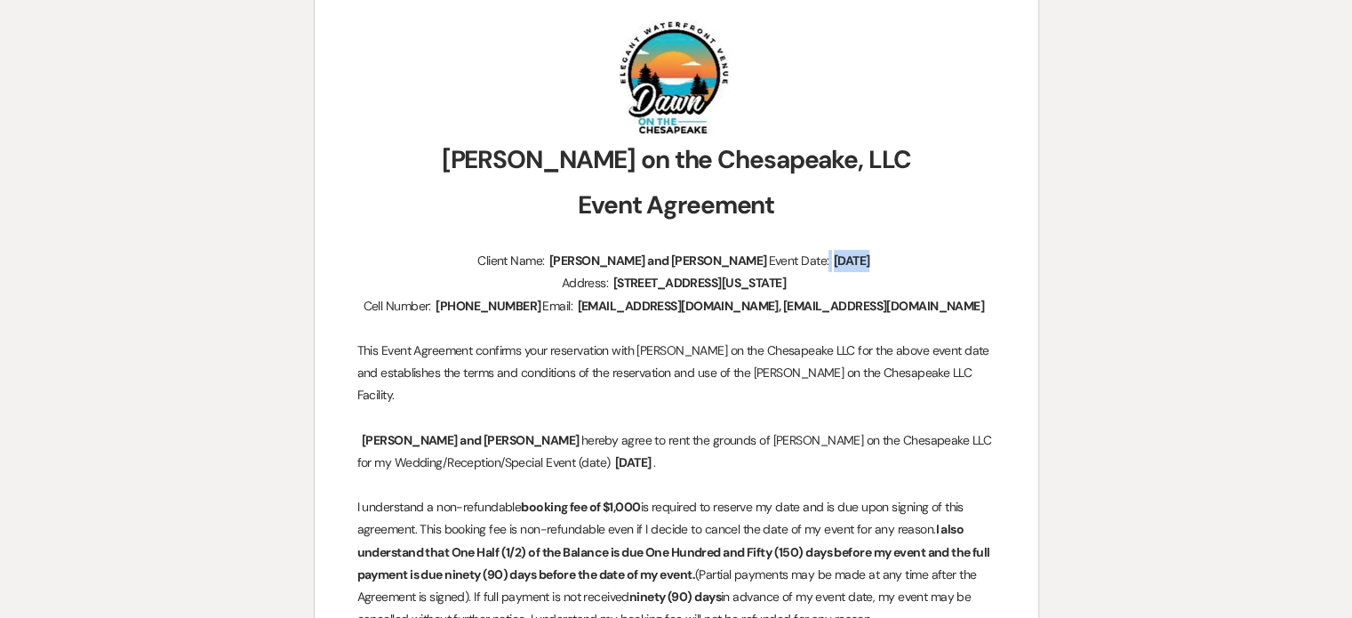
click at [832, 253] on span "[DATE]" at bounding box center [852, 261] width 40 height 20
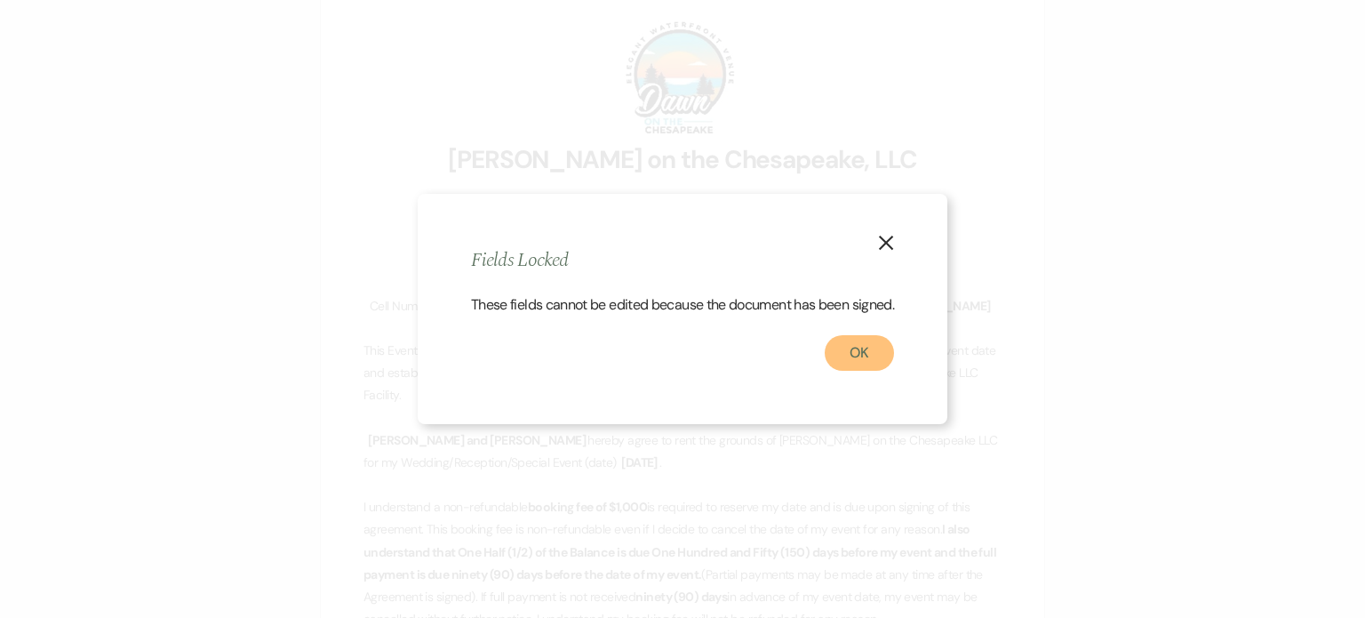
click at [860, 366] on button "OK" at bounding box center [859, 353] width 69 height 36
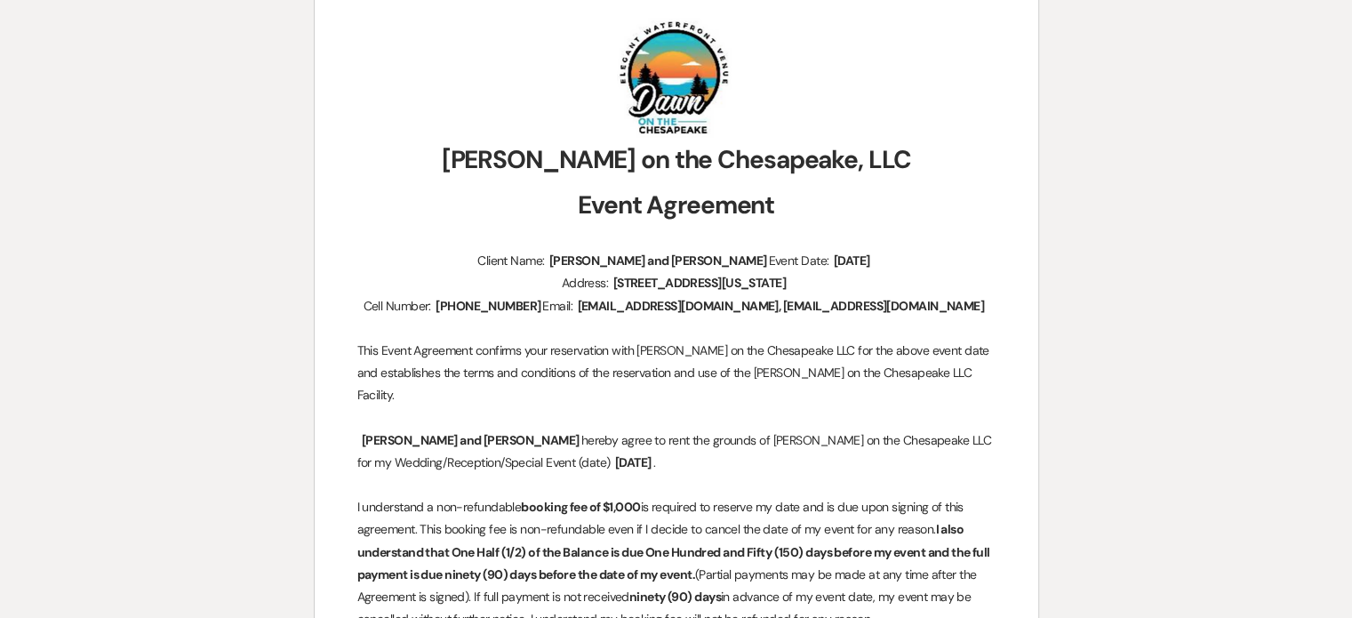
click at [925, 257] on p "Client Name: ﻿ [PERSON_NAME] and [PERSON_NAME] ﻿ Event Date: ﻿ [DATE] ﻿" at bounding box center [676, 261] width 638 height 22
click at [900, 256] on p "Client Name: ﻿ [PERSON_NAME] and [PERSON_NAME] ﻿ Event Date: ﻿ [DATE] ﻿" at bounding box center [676, 261] width 638 height 22
click at [961, 114] on h1 "﻿ ﻿" at bounding box center [676, 77] width 638 height 121
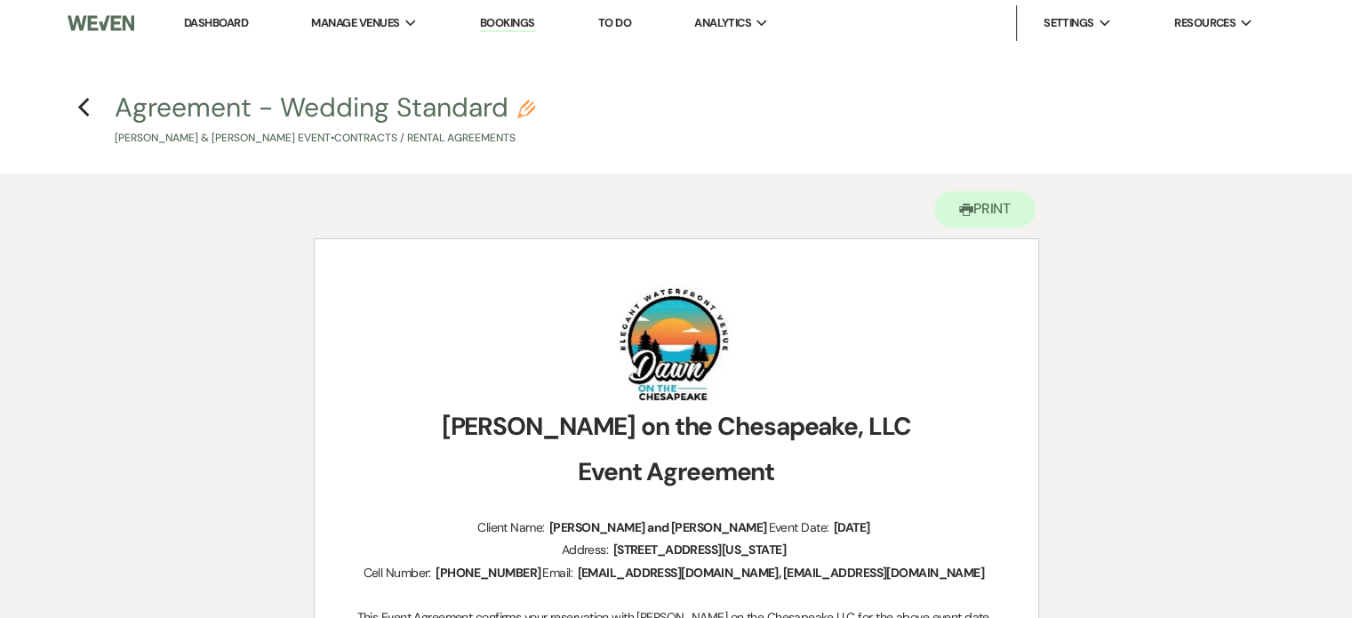
scroll to position [0, 0]
click at [963, 204] on use "button" at bounding box center [966, 210] width 14 height 12
